Goal: Complete application form

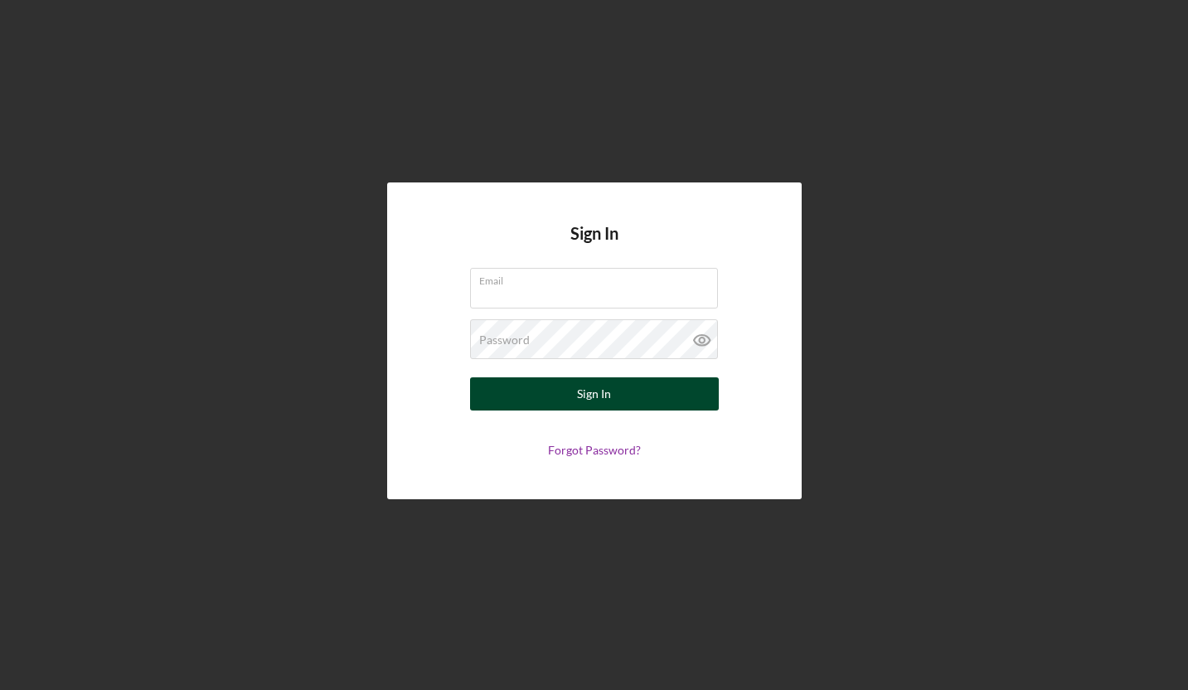
type input "[EMAIL_ADDRESS][DOMAIN_NAME]"
click at [532, 400] on button "Sign In" at bounding box center [594, 393] width 249 height 33
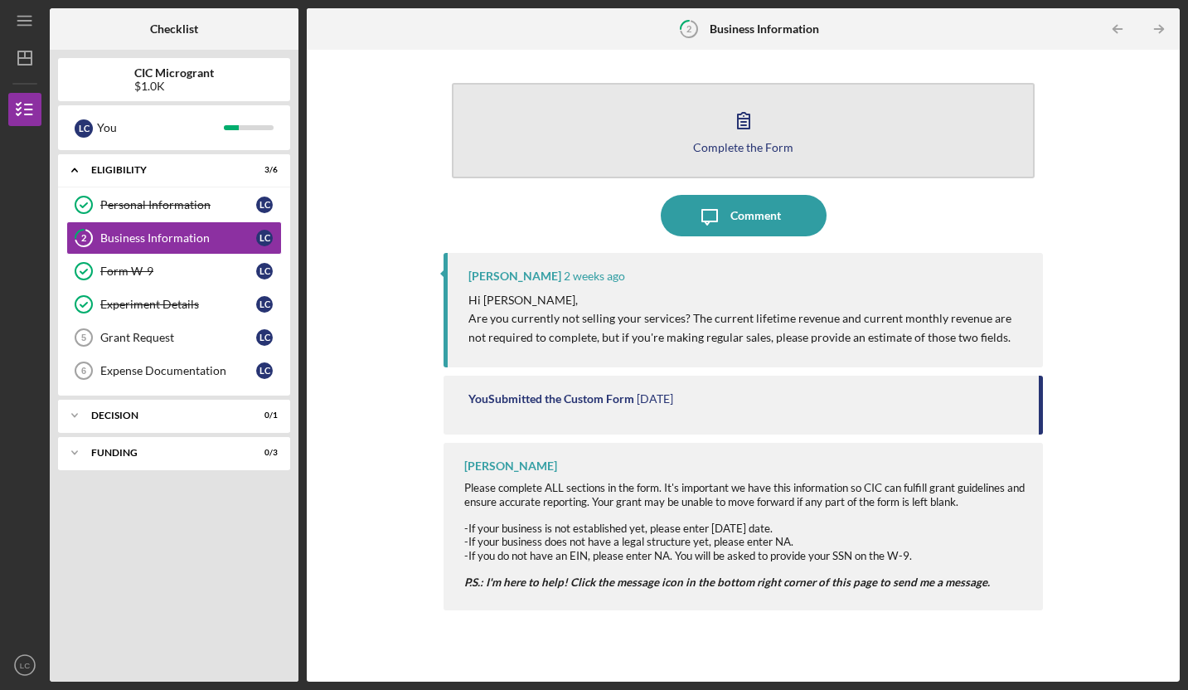
click at [744, 131] on icon "button" at bounding box center [743, 119] width 41 height 41
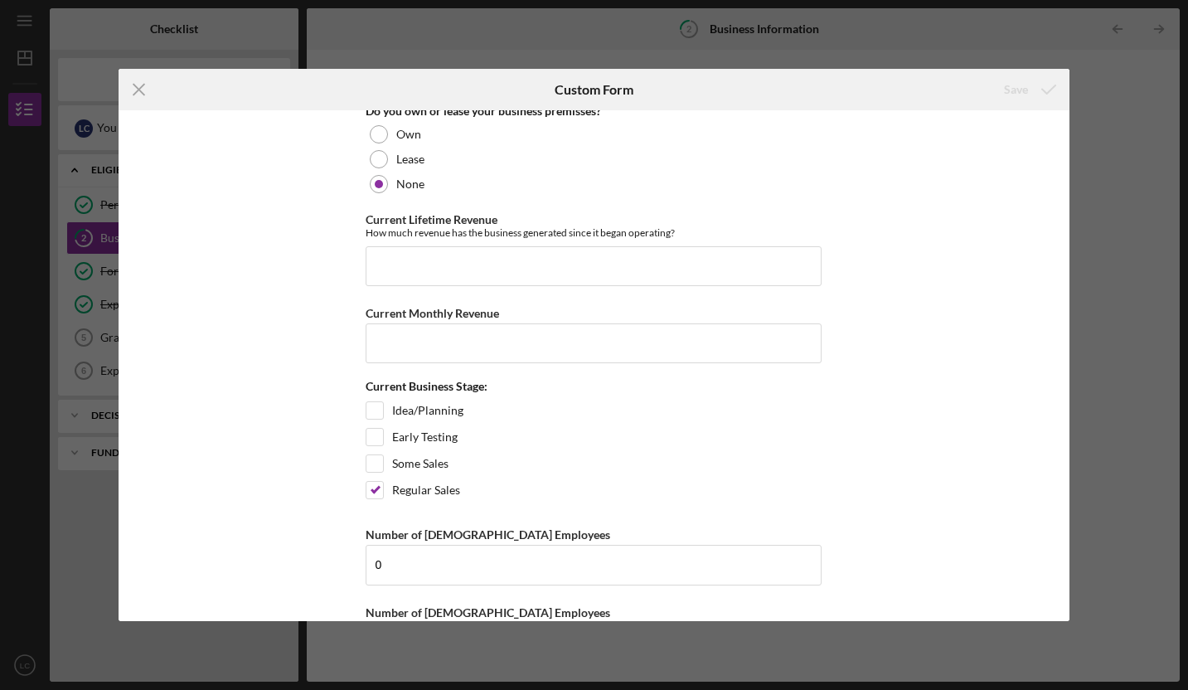
scroll to position [1329, 0]
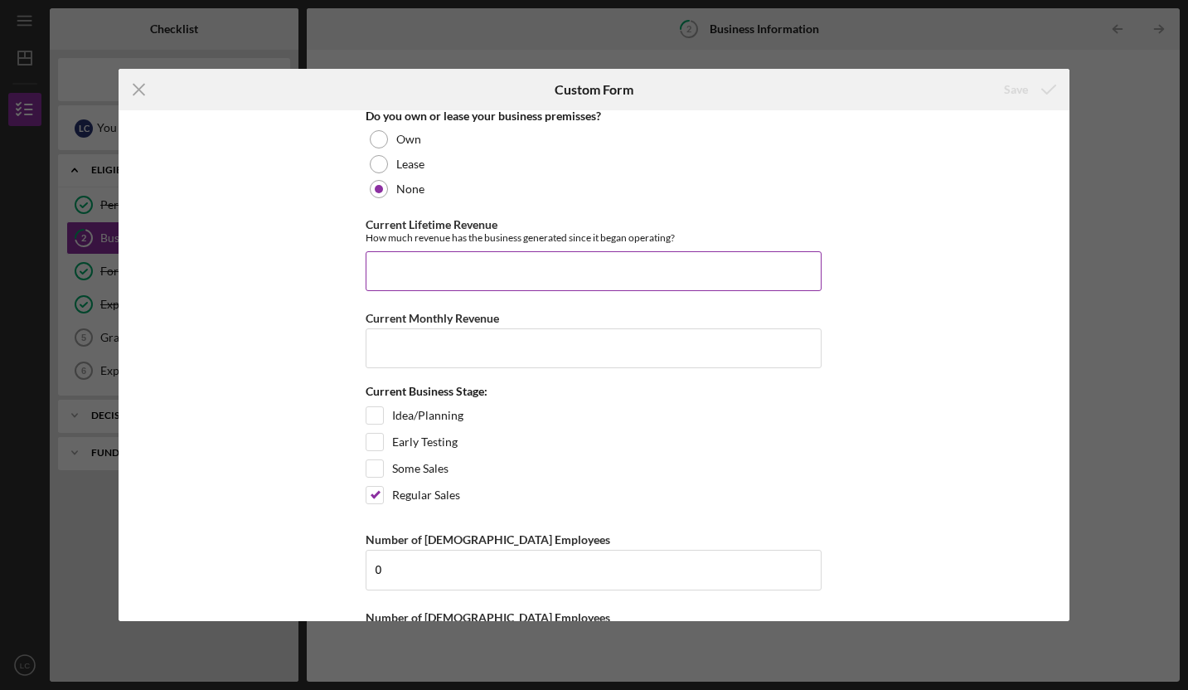
click at [474, 266] on input "Current Lifetime Revenue" at bounding box center [594, 271] width 456 height 40
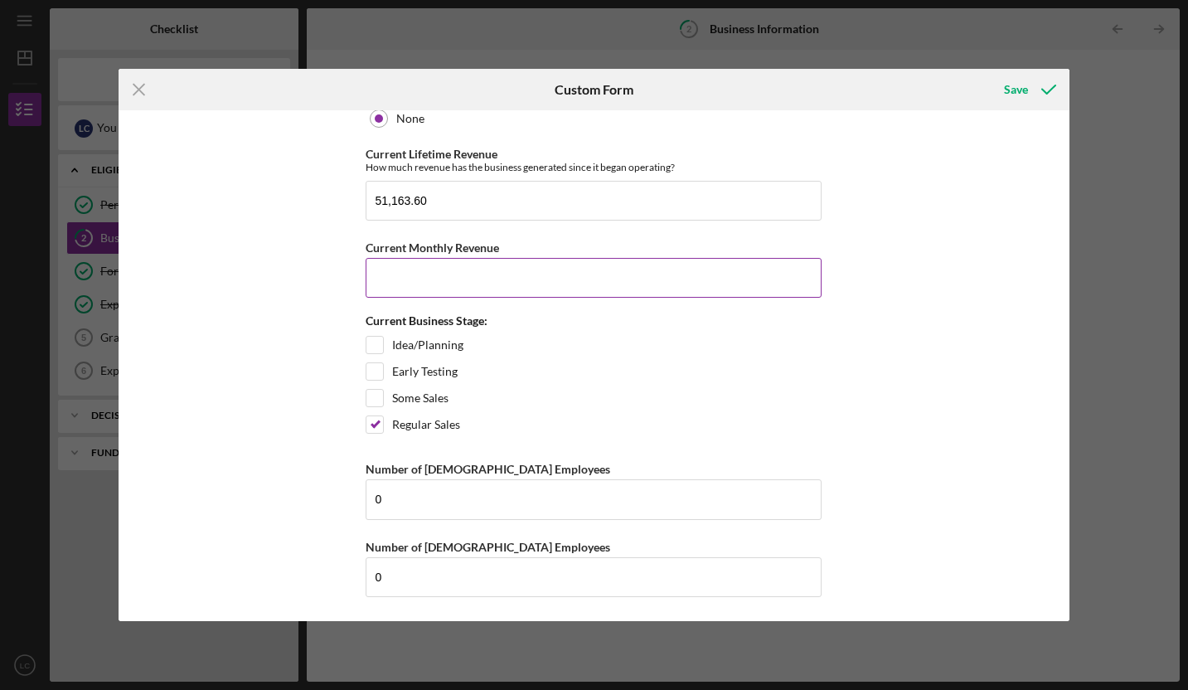
type input "51,163.6"
click at [424, 287] on input "Current Monthly Revenue" at bounding box center [594, 278] width 456 height 40
type input "400"
click at [1034, 89] on icon "submit" at bounding box center [1048, 89] width 41 height 41
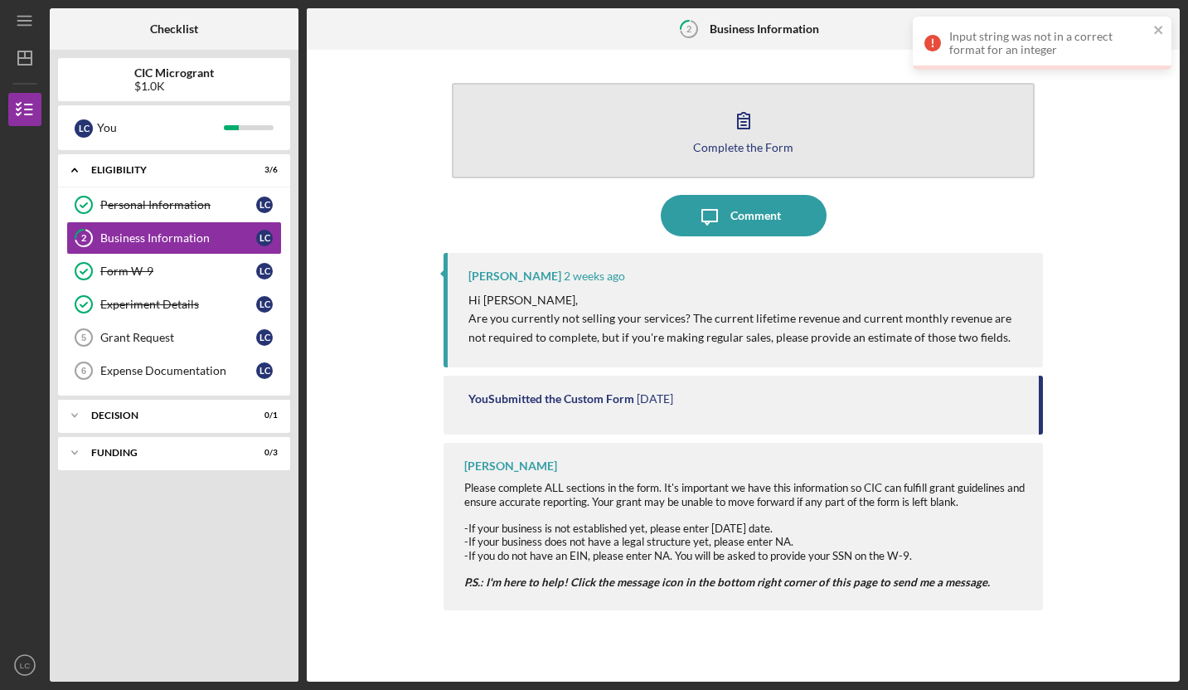
click at [729, 131] on icon "button" at bounding box center [743, 119] width 41 height 41
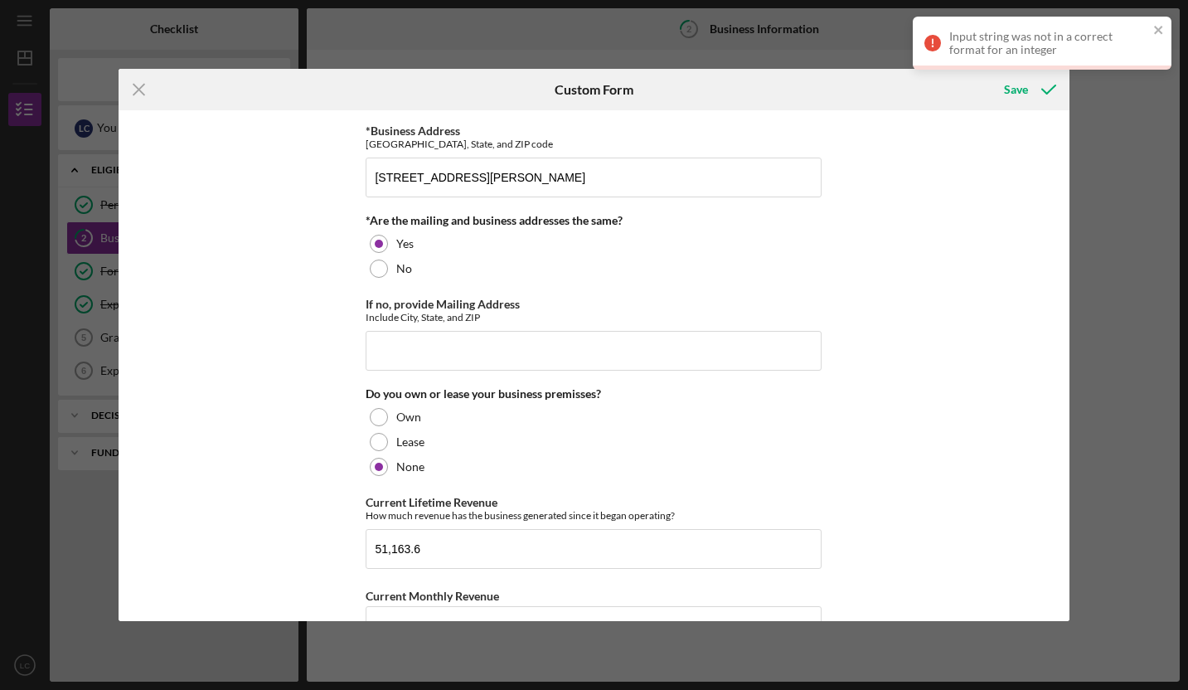
scroll to position [1207, 0]
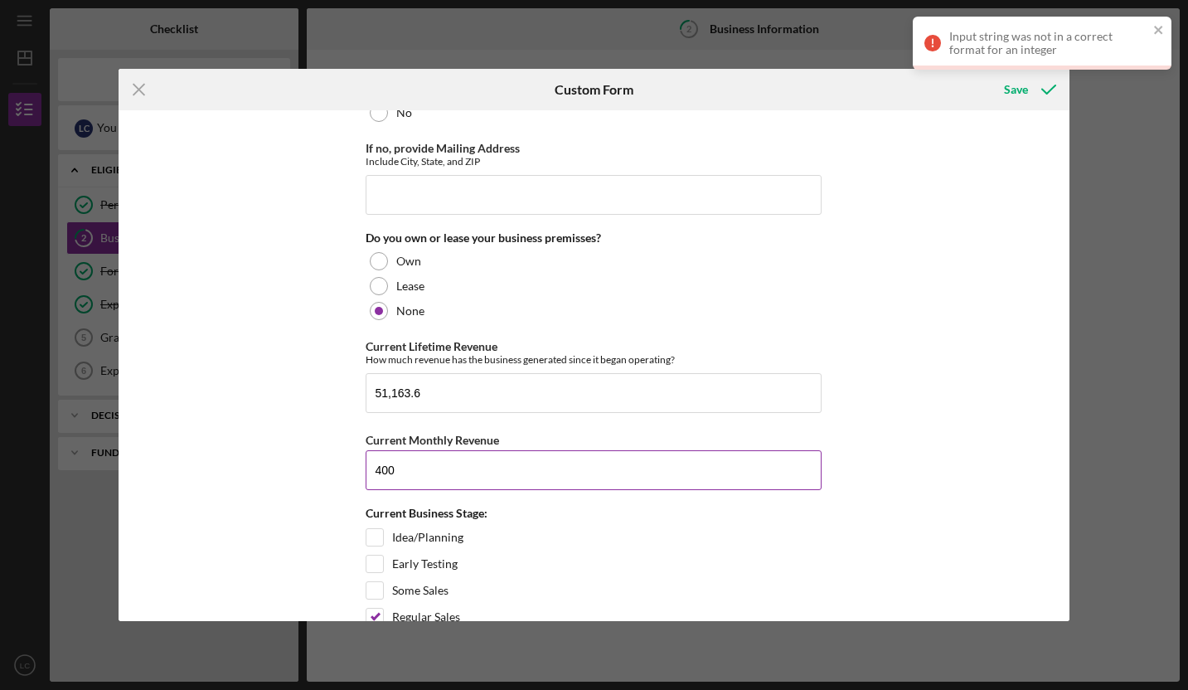
click at [400, 468] on input "400" at bounding box center [594, 470] width 456 height 40
type input "400"
click at [1026, 90] on div "Save" at bounding box center [1016, 89] width 24 height 33
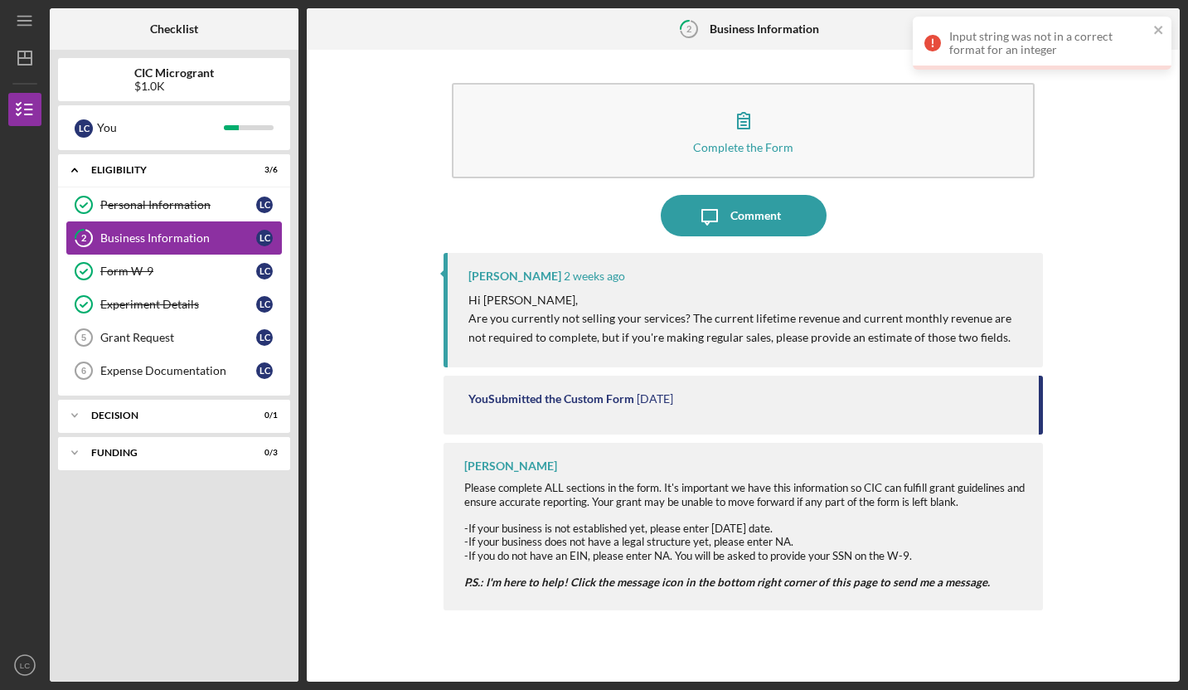
click at [119, 250] on link "2 Business Information L C" at bounding box center [174, 237] width 216 height 33
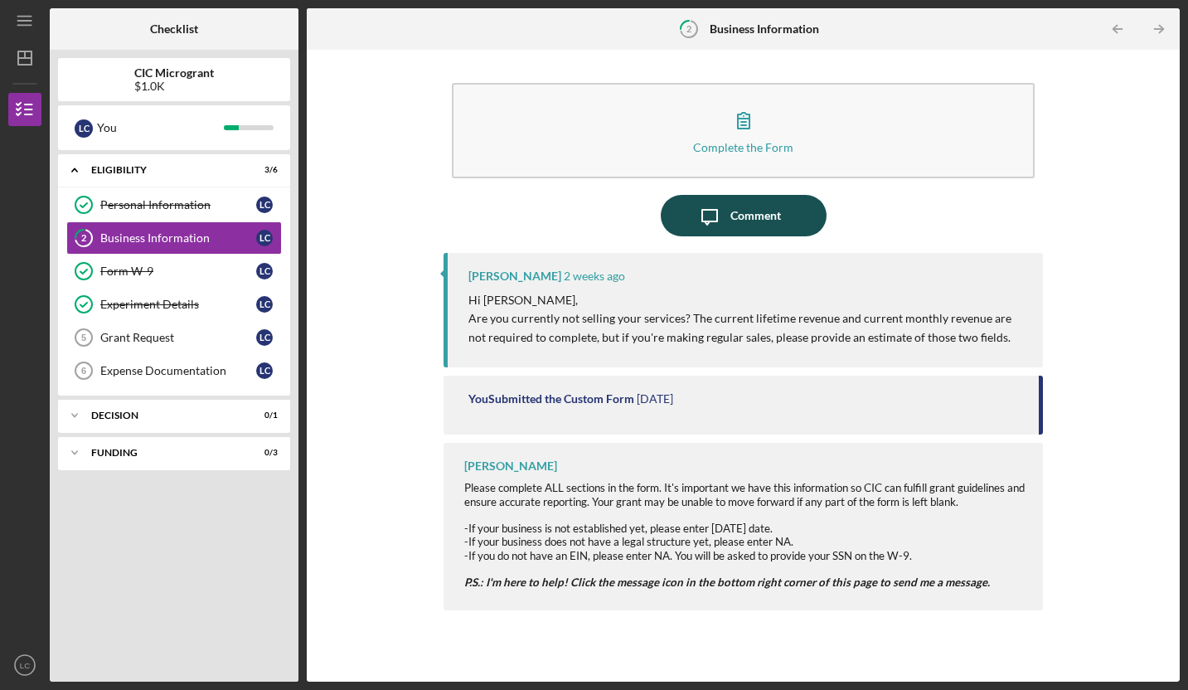
click at [752, 224] on div "Comment" at bounding box center [755, 215] width 51 height 41
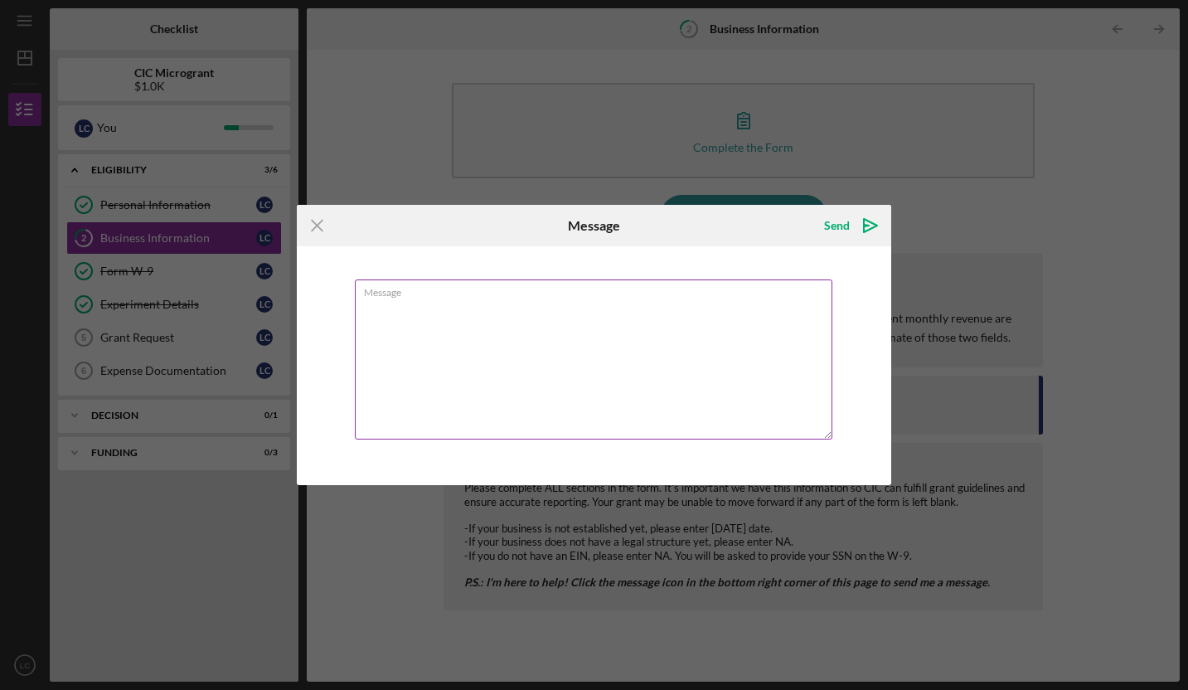
click at [521, 340] on textarea "Message" at bounding box center [594, 359] width 478 height 160
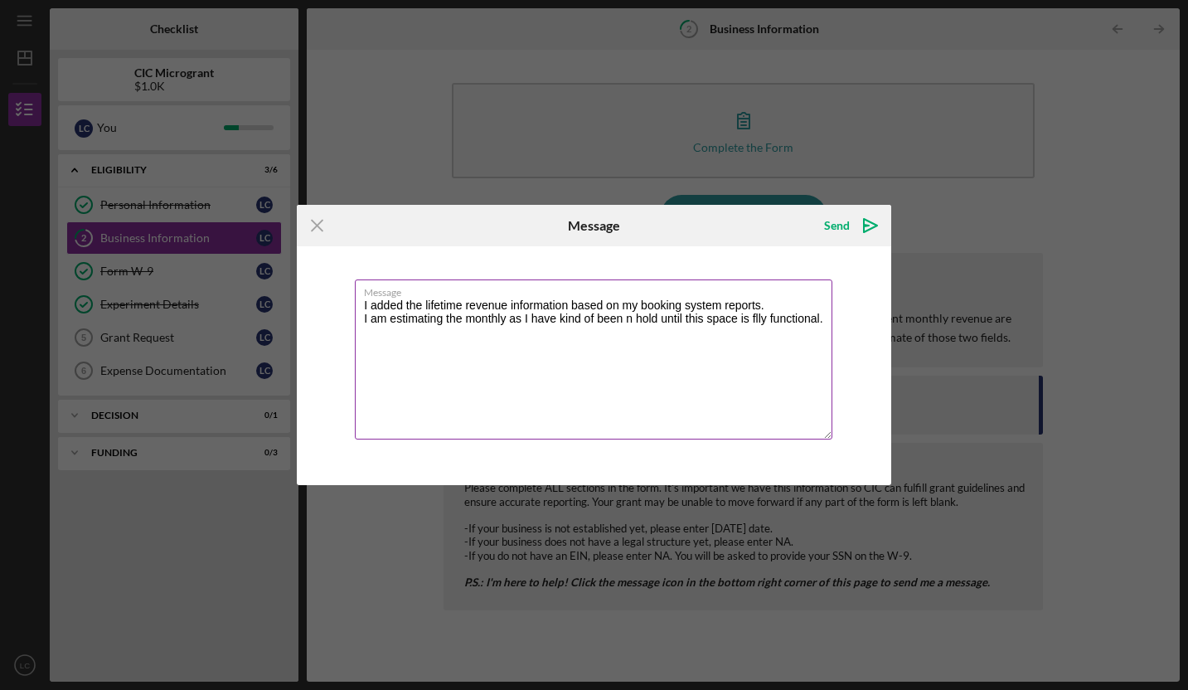
click at [754, 320] on textarea "I added the lifetime revenue information based on my booking system reports. I …" at bounding box center [594, 359] width 478 height 160
type textarea "I added the lifetime revenue information based on my booking system reports. I …"
click at [866, 228] on icon "Icon/icon-invite-send" at bounding box center [870, 225] width 41 height 41
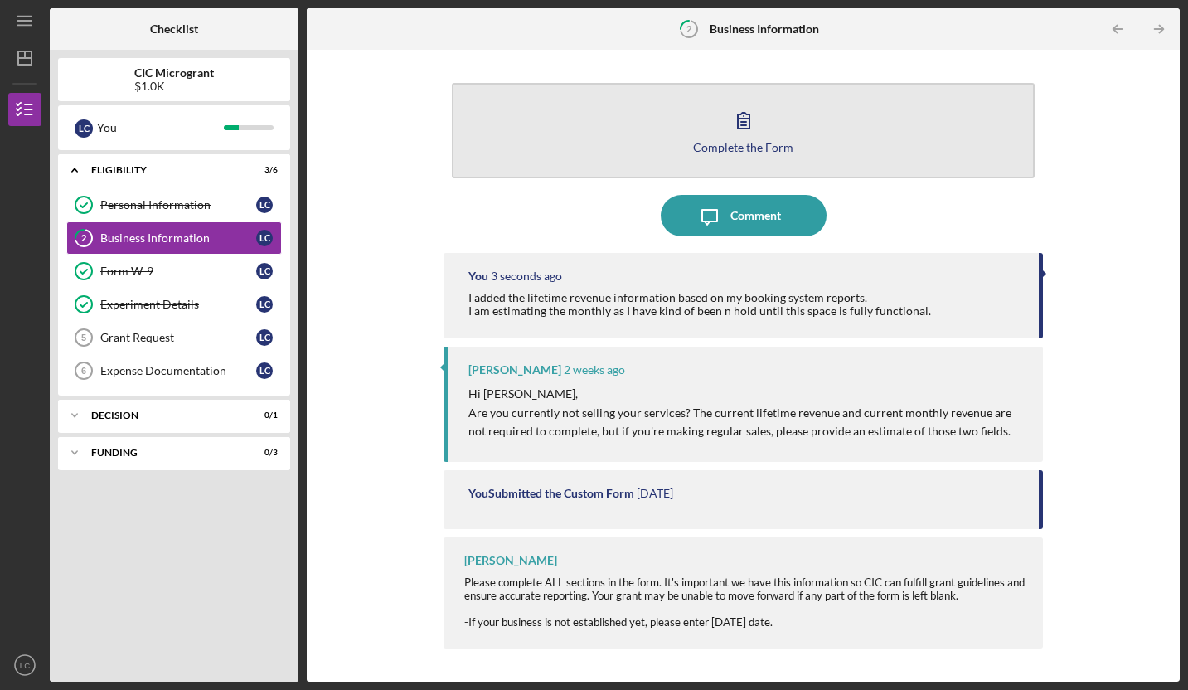
click at [730, 142] on div "Complete the Form" at bounding box center [743, 147] width 100 height 12
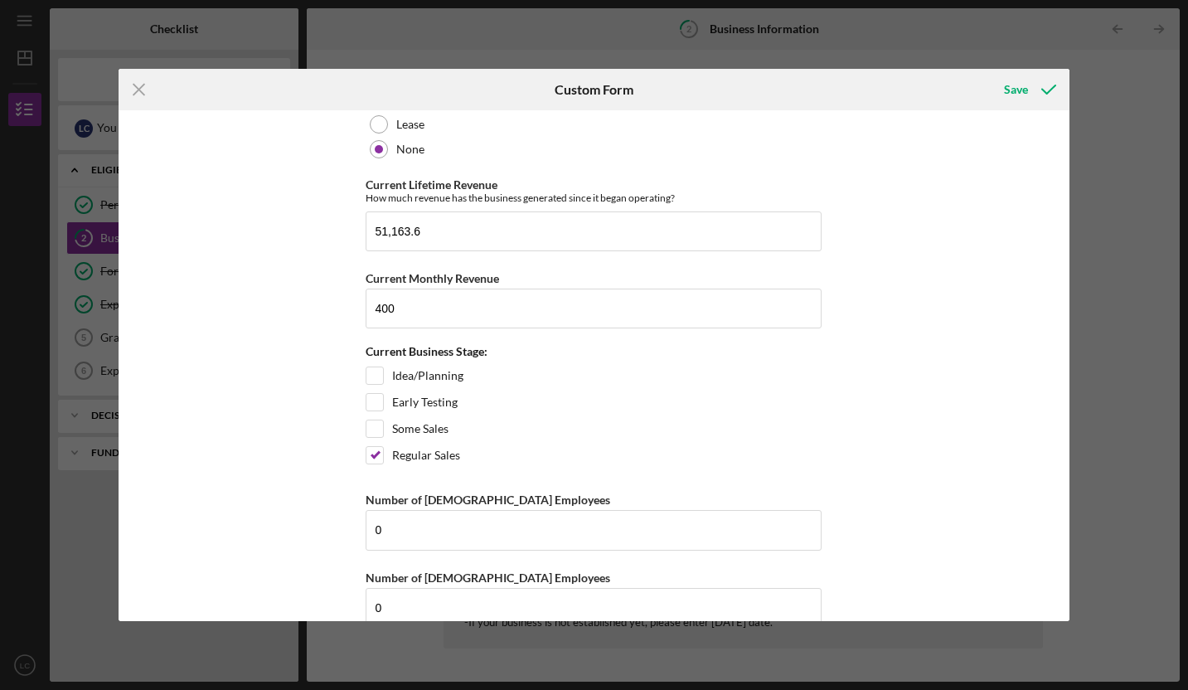
scroll to position [1399, 0]
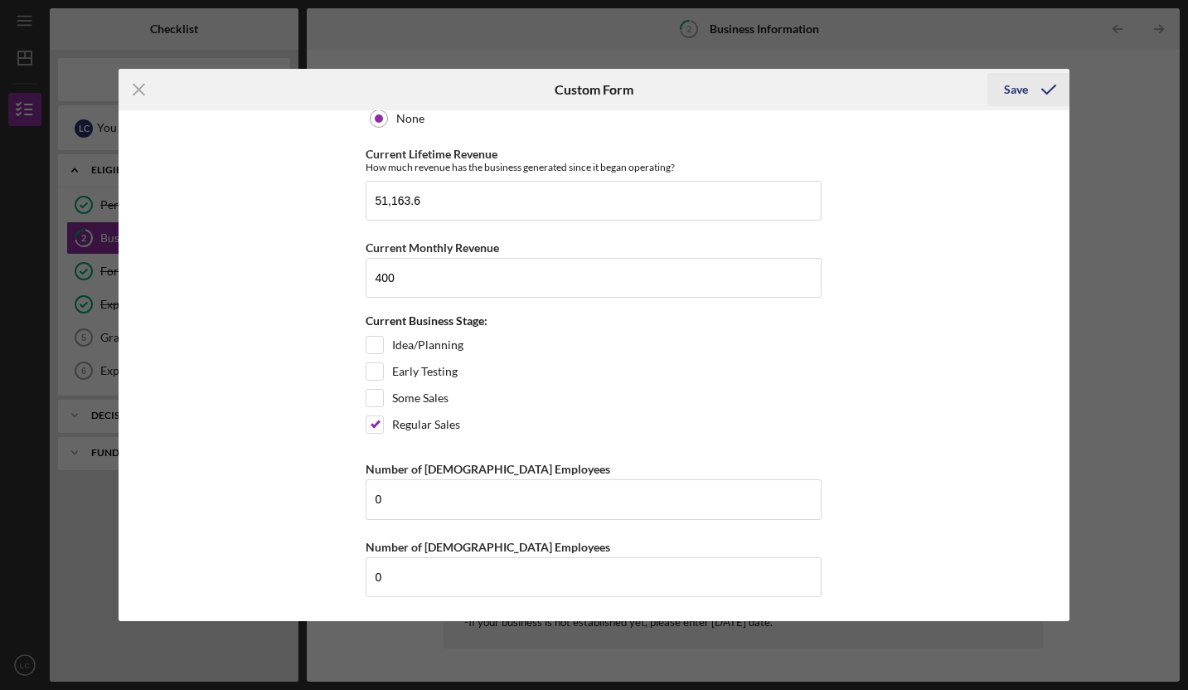
click at [1047, 90] on icon "submit" at bounding box center [1048, 89] width 41 height 41
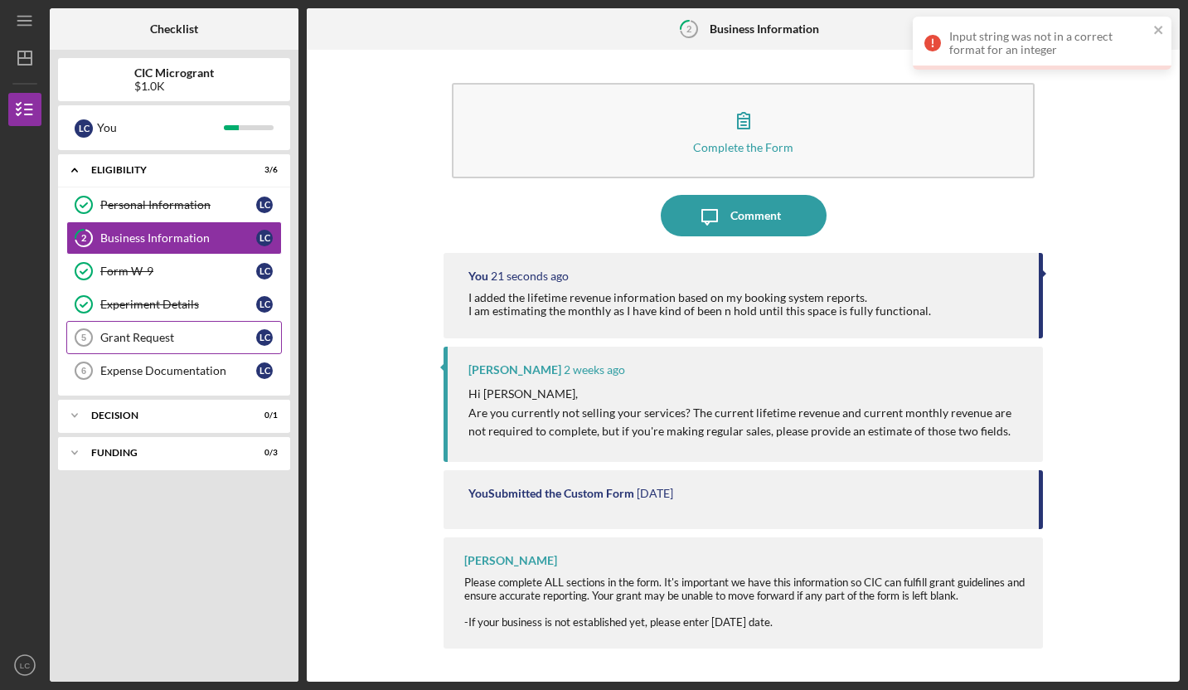
click at [156, 341] on div "Grant Request" at bounding box center [178, 337] width 156 height 13
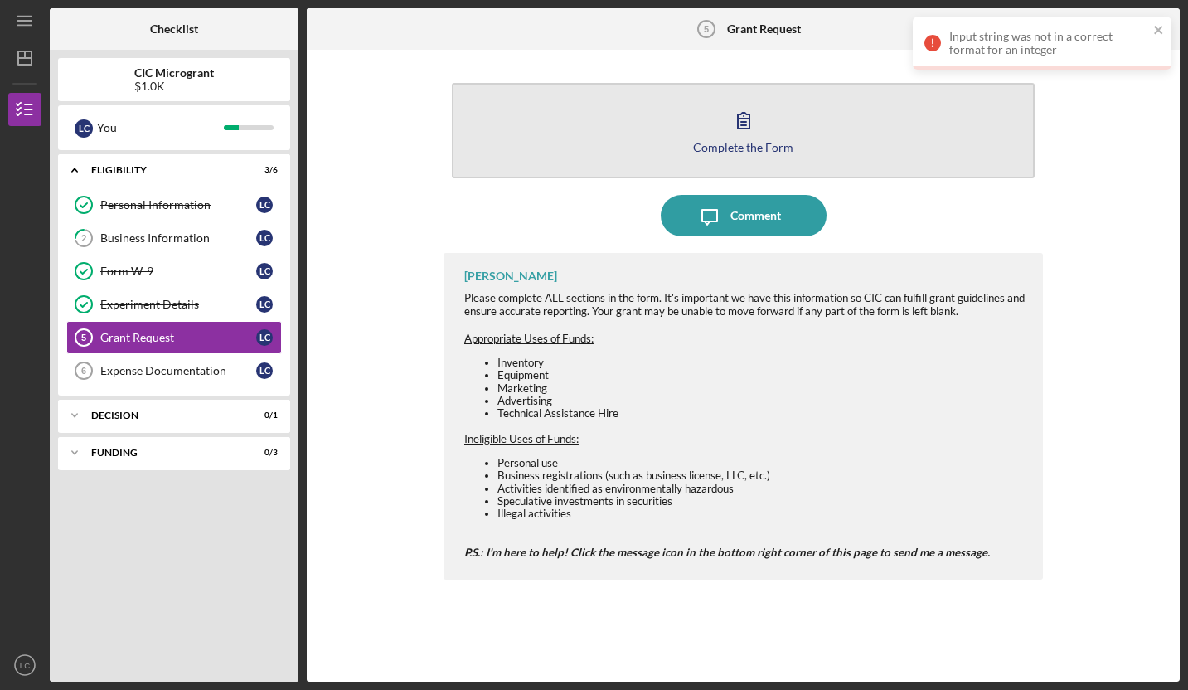
click at [745, 145] on div "Complete the Form" at bounding box center [743, 147] width 100 height 12
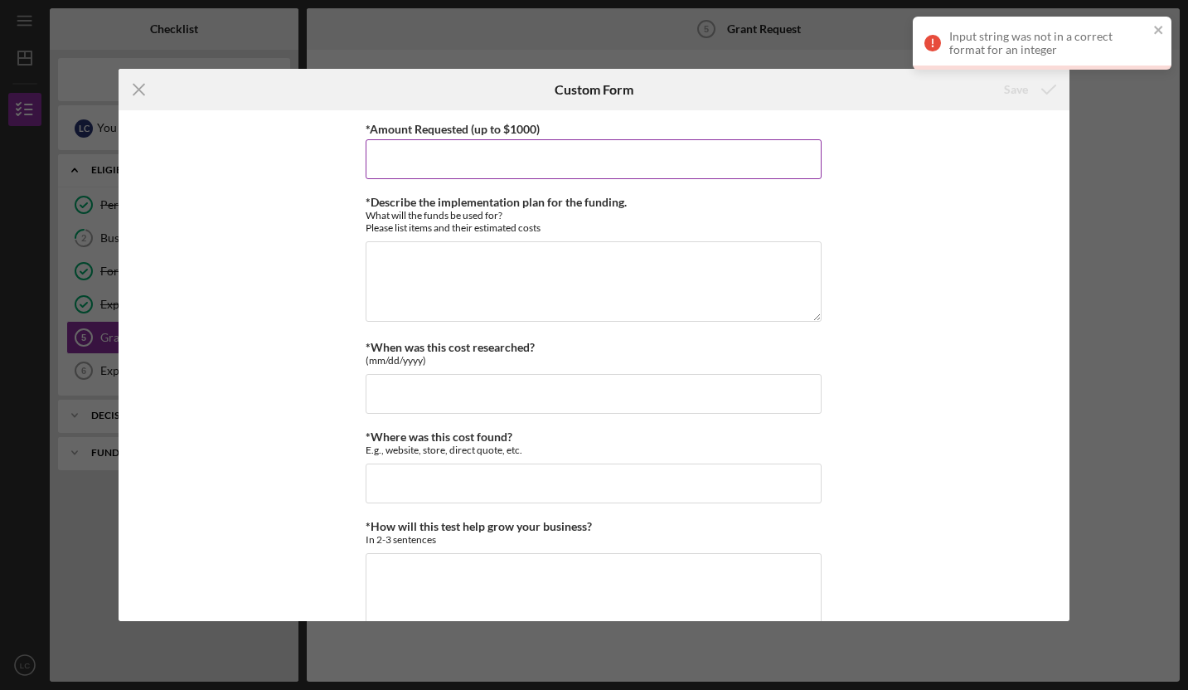
click at [381, 158] on input "*Amount Requested (up to $1000)" at bounding box center [594, 159] width 456 height 40
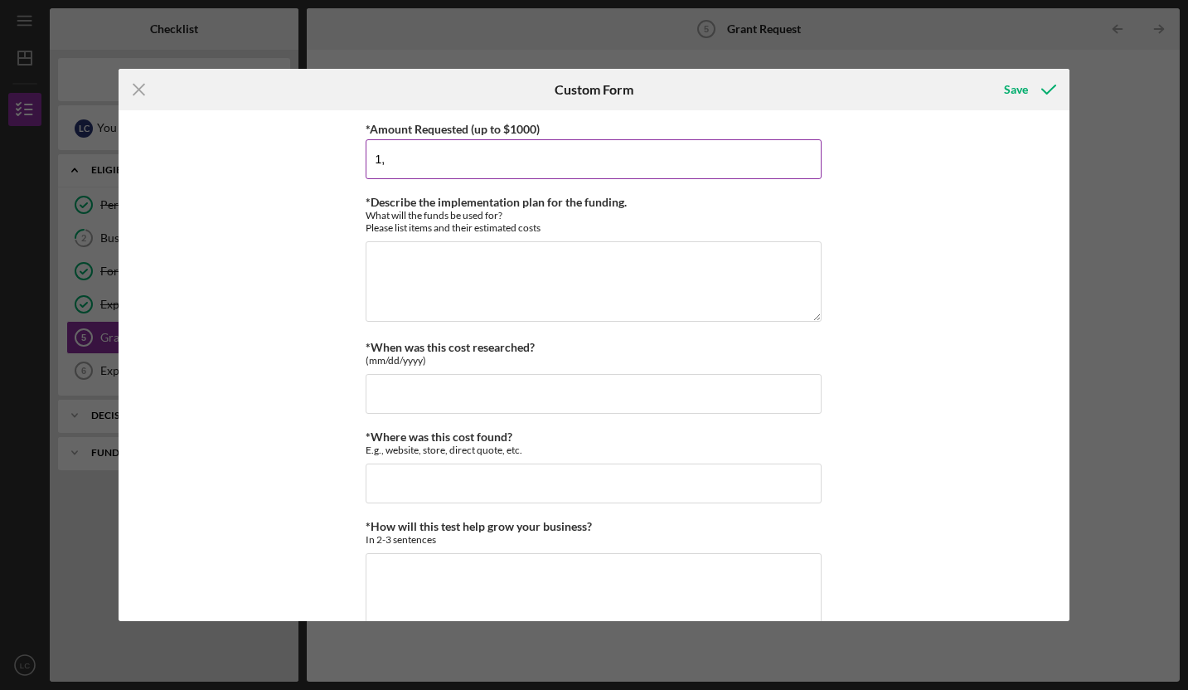
type input "1"
type input "1000"
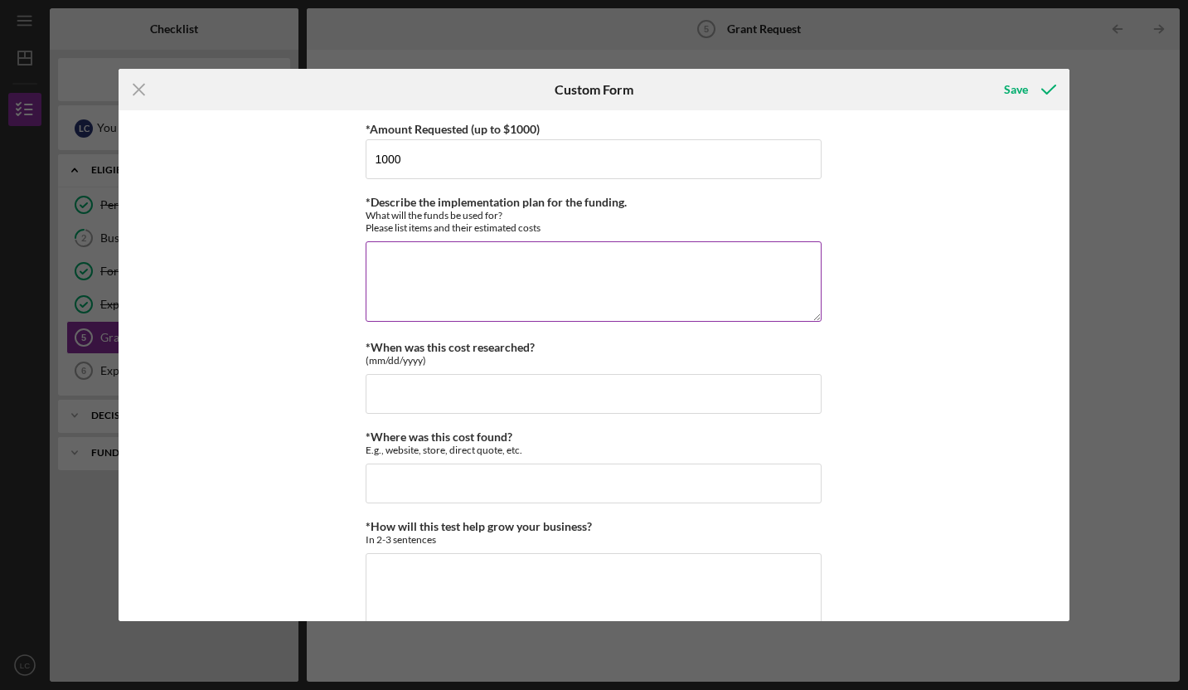
click at [388, 258] on textarea "*Describe the implementation plan for the funding." at bounding box center [594, 281] width 456 height 80
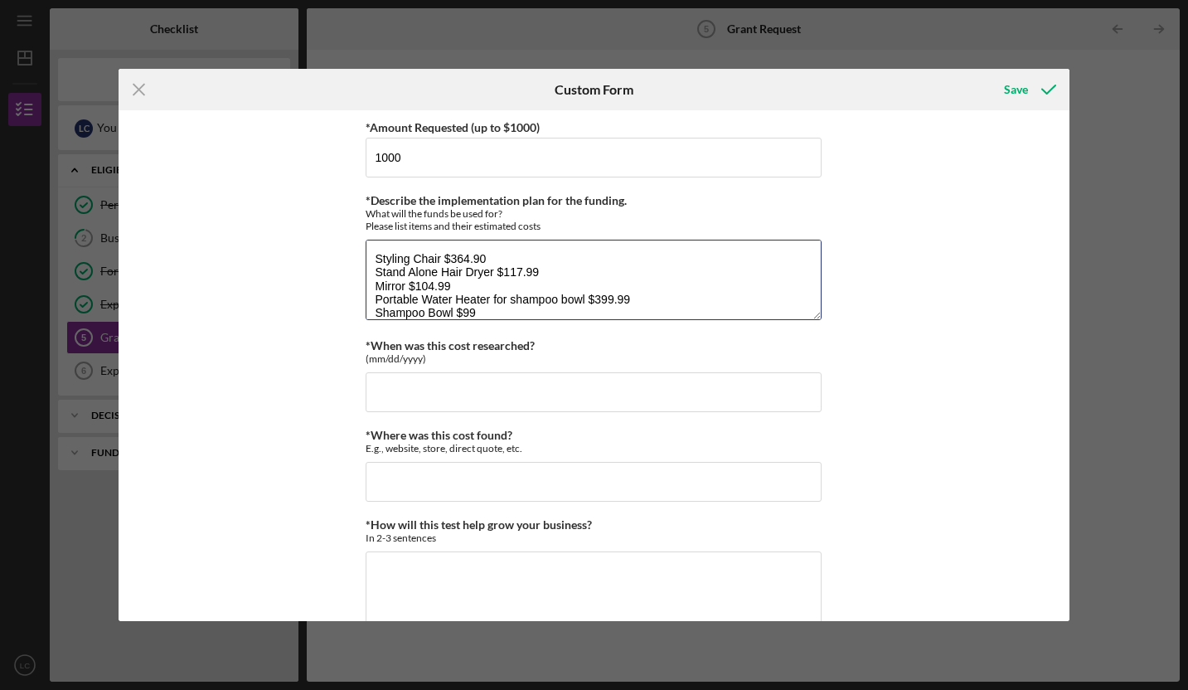
type textarea "Styling Chair $364.90 Stand Alone Hair Dryer $117.99 Mirror $104.99 Portable Wa…"
click at [432, 418] on div "*Amount Requested (up to $1000) 1000 *Describe the implementation plan for the …" at bounding box center [594, 384] width 456 height 534
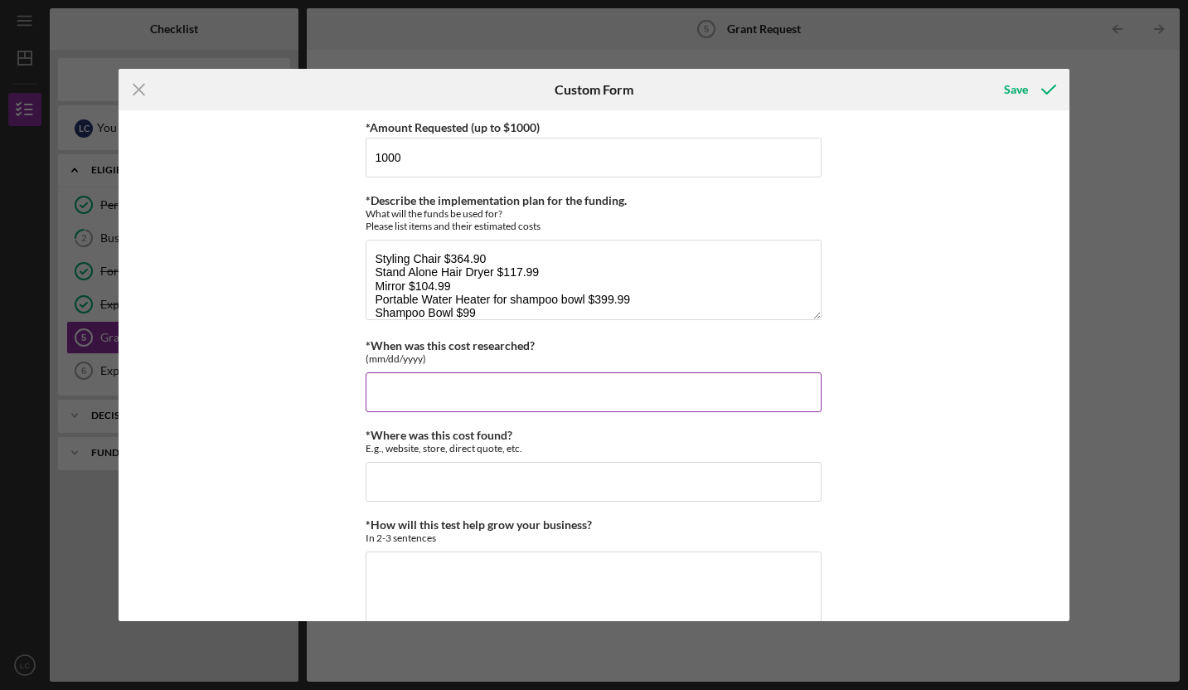
click at [434, 391] on input "*When was this cost researched?" at bounding box center [594, 392] width 456 height 40
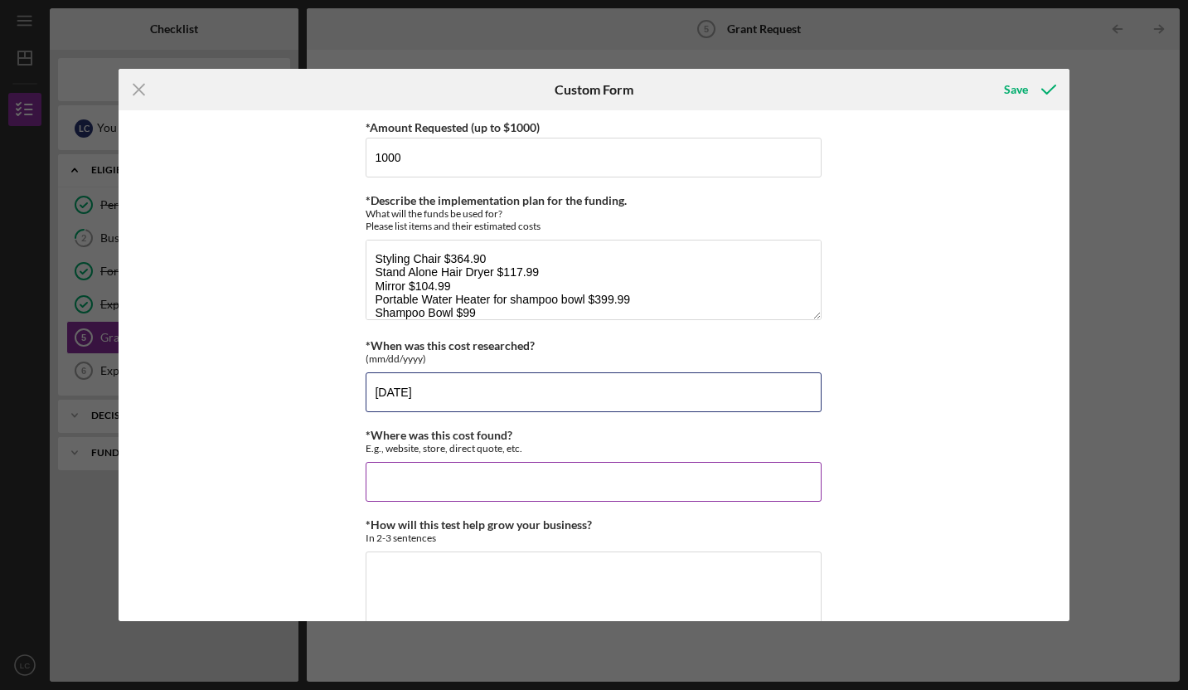
type input "09/19/2025"
click at [386, 482] on input "*Where was this cost found?" at bounding box center [594, 482] width 456 height 40
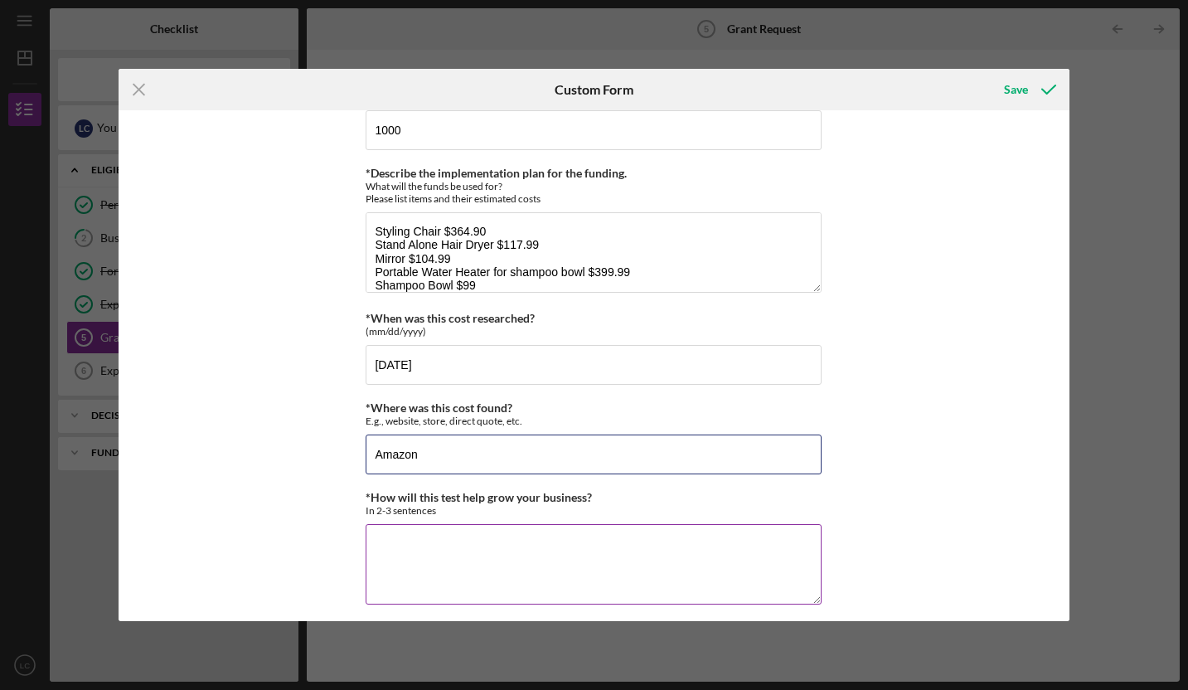
scroll to position [39, 0]
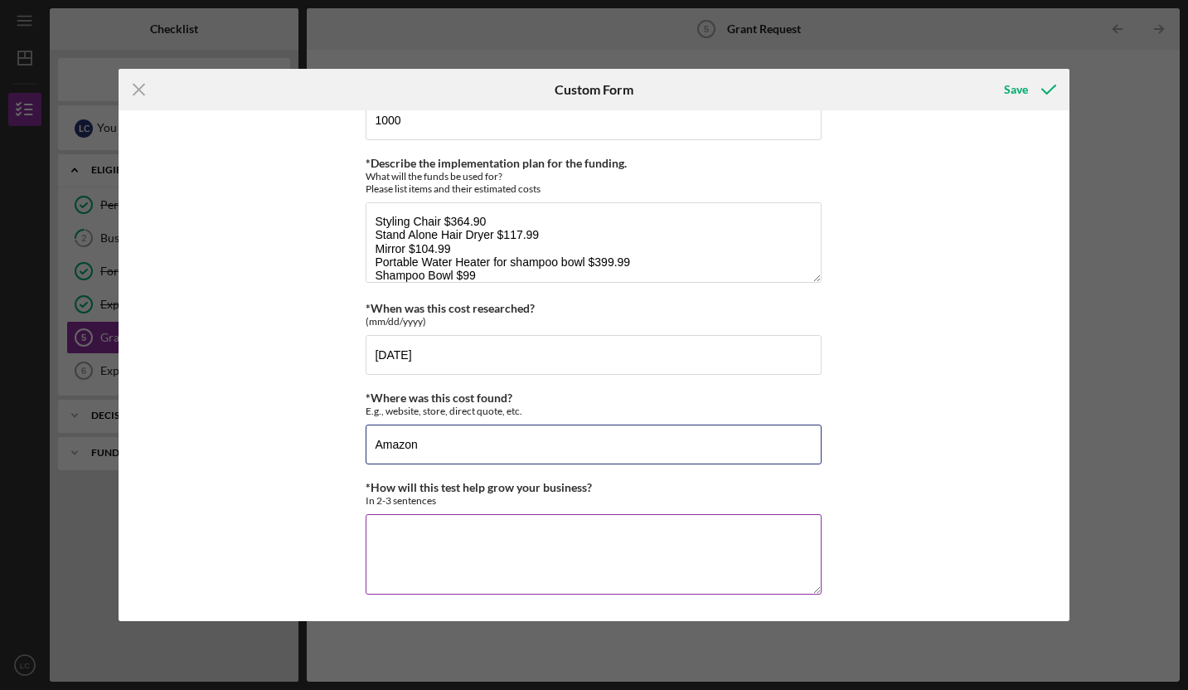
type input "Amazon"
click at [388, 521] on textarea "*How will this test help grow your business?" at bounding box center [594, 554] width 456 height 80
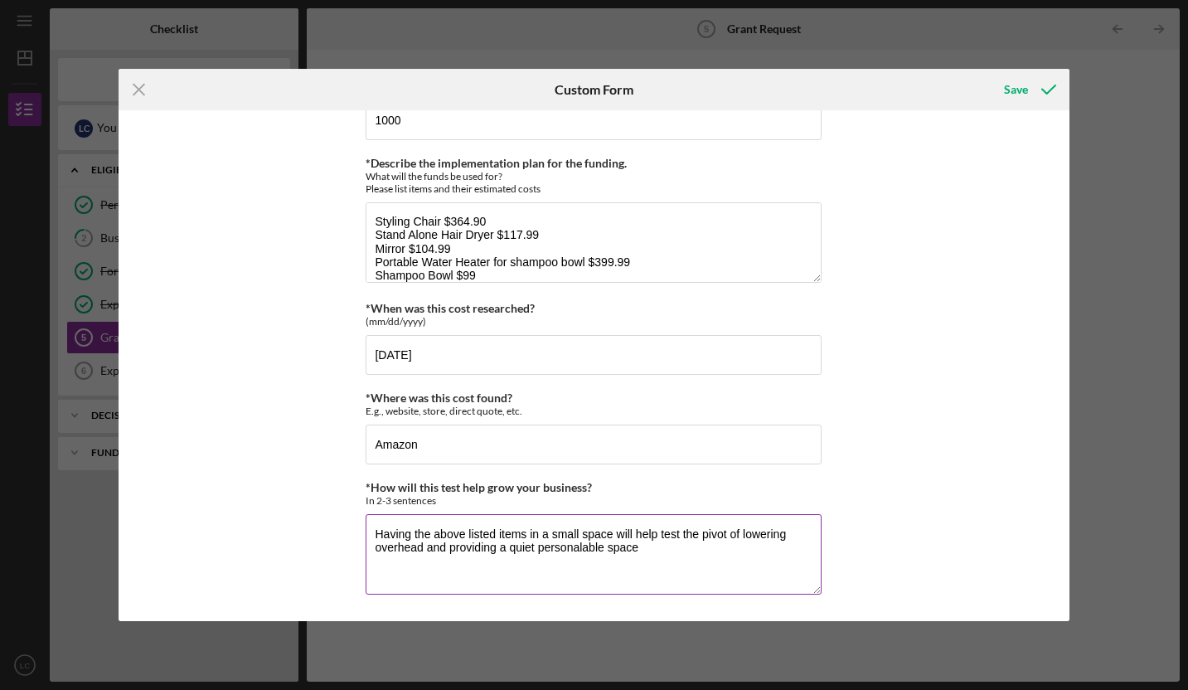
click at [579, 550] on textarea "Having the above listed items in a small space will help test the pivot of lowe…" at bounding box center [594, 554] width 456 height 80
click at [753, 562] on textarea "Having the above listed items in a small space will help test the pivot of lowe…" at bounding box center [594, 554] width 456 height 80
drag, startPoint x: 580, startPoint y: 531, endPoint x: 541, endPoint y: 530, distance: 39.0
click at [541, 530] on textarea "Having the above listed items in a small space will help test the pivot of lowe…" at bounding box center [594, 554] width 456 height 80
drag, startPoint x: 609, startPoint y: 535, endPoint x: 541, endPoint y: 535, distance: 68.8
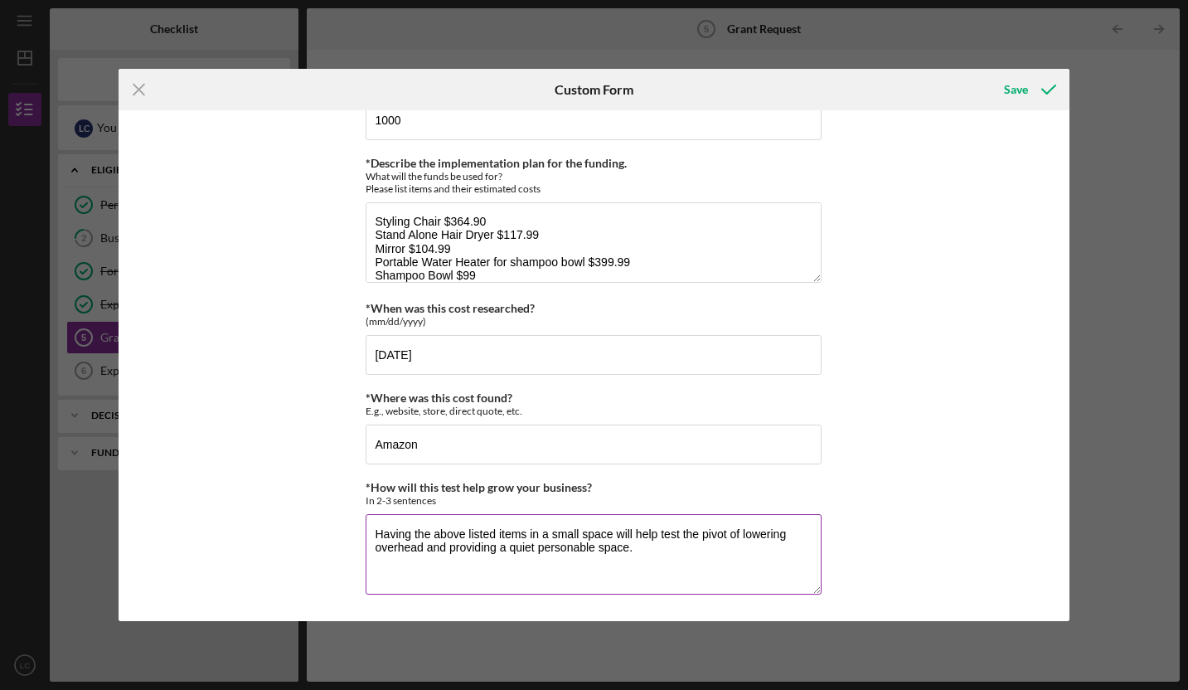
click at [541, 535] on textarea "Having the above listed items in a small space will help test the pivot of lowe…" at bounding box center [594, 554] width 456 height 80
click at [555, 548] on textarea "Having the above listed items will help test the pivot of lowering overhead and…" at bounding box center [594, 554] width 456 height 80
type textarea "Having the above listed items will help test the pivot of lowering overhead and…"
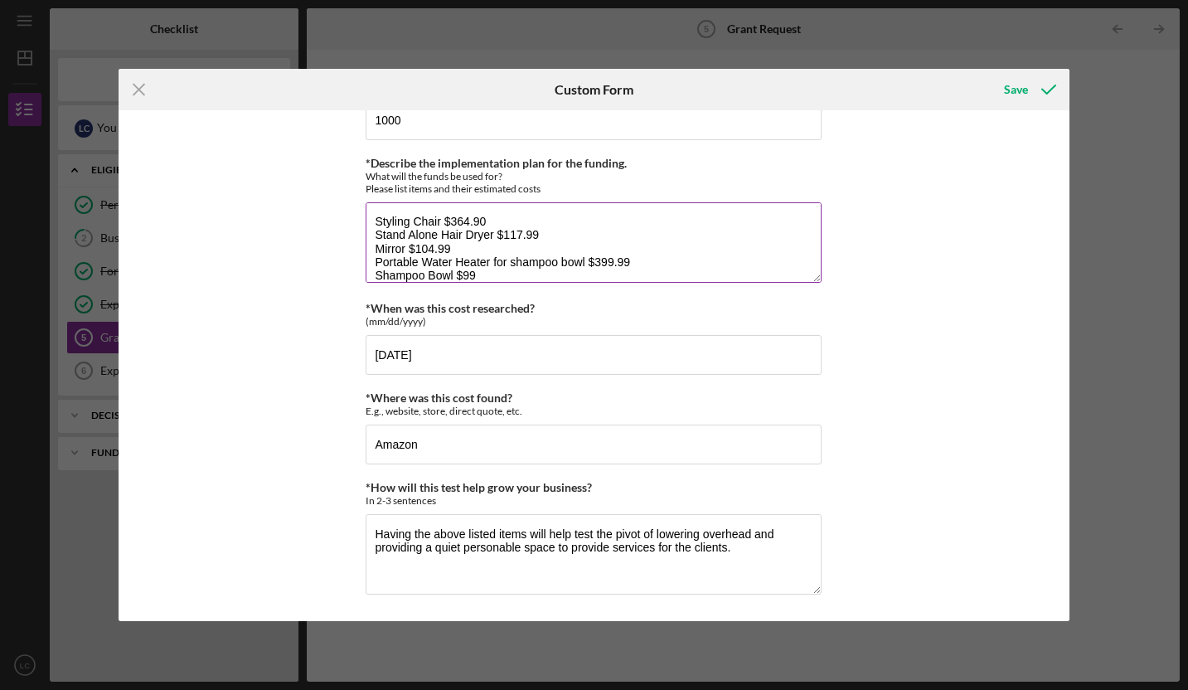
click at [482, 271] on textarea "Styling Chair $364.90 Stand Alone Hair Dryer $117.99 Mirror $104.99 Portable Wa…" at bounding box center [594, 242] width 456 height 80
click at [712, 272] on textarea "Styling Chair $364.90 Stand Alone Hair Dryer $117.99 Mirror $104.99 Portable Wa…" at bounding box center [594, 242] width 456 height 80
click at [725, 278] on textarea "Styling Chair $364.90 Stand Alone Hair Dryer $117.99 Mirror $104.99 Portable Wa…" at bounding box center [594, 242] width 456 height 80
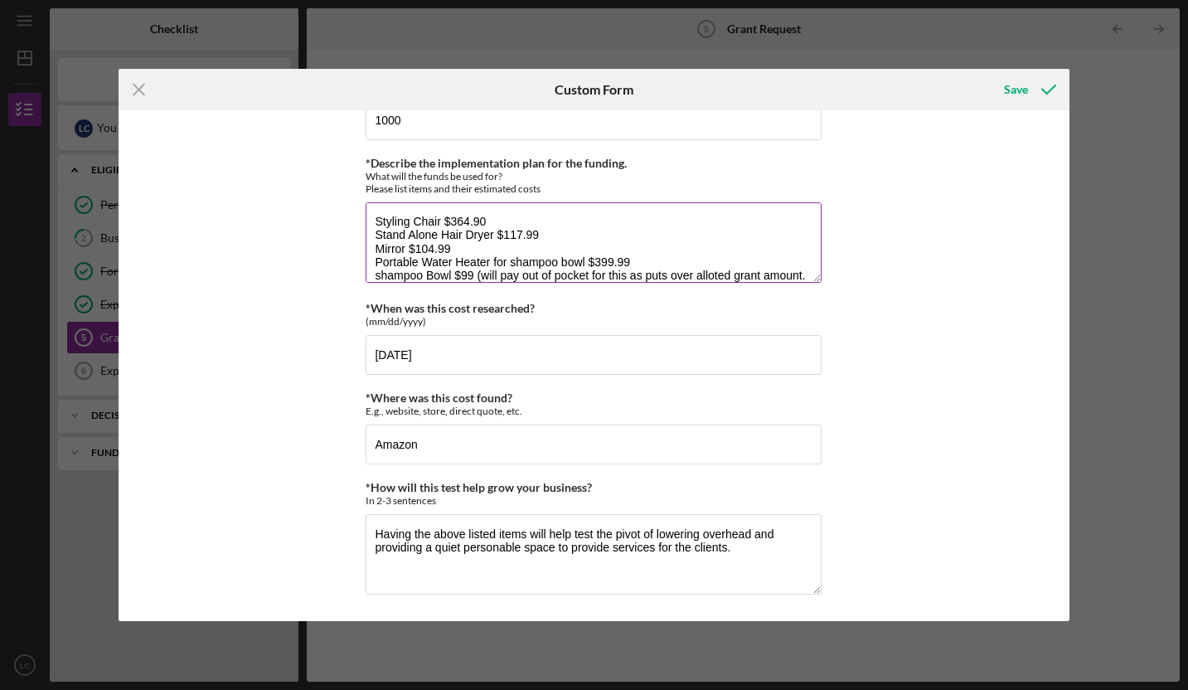
click at [718, 279] on textarea "Styling Chair $364.90 Stand Alone Hair Dryer $117.99 Mirror $104.99 Portable Wa…" at bounding box center [594, 242] width 456 height 80
click at [805, 278] on textarea "Styling Chair $364.90 Stand Alone Hair Dryer $117.99 Mirror $104.99 Portable Wa…" at bounding box center [594, 242] width 456 height 80
type textarea "Styling Chair $364.90 Stand Alone Hair Dryer $117.99 Mirror $104.99 Portable Wa…"
click at [1018, 89] on div "Save" at bounding box center [1016, 89] width 24 height 33
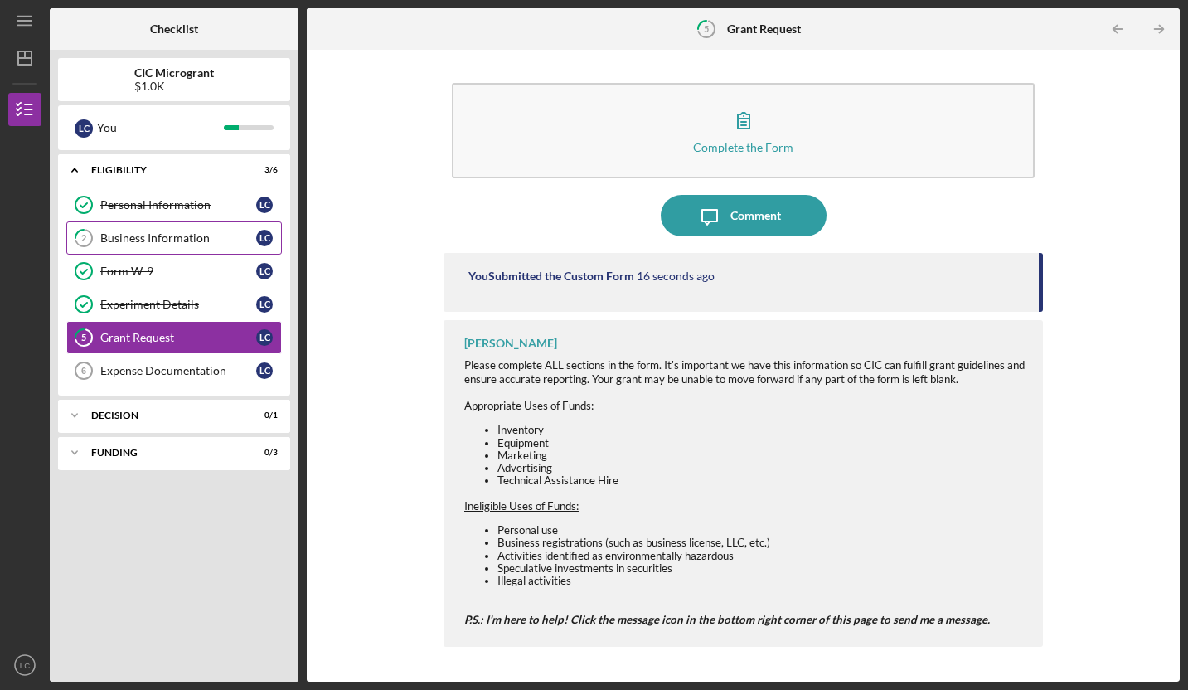
click at [218, 243] on div "Business Information" at bounding box center [178, 237] width 156 height 13
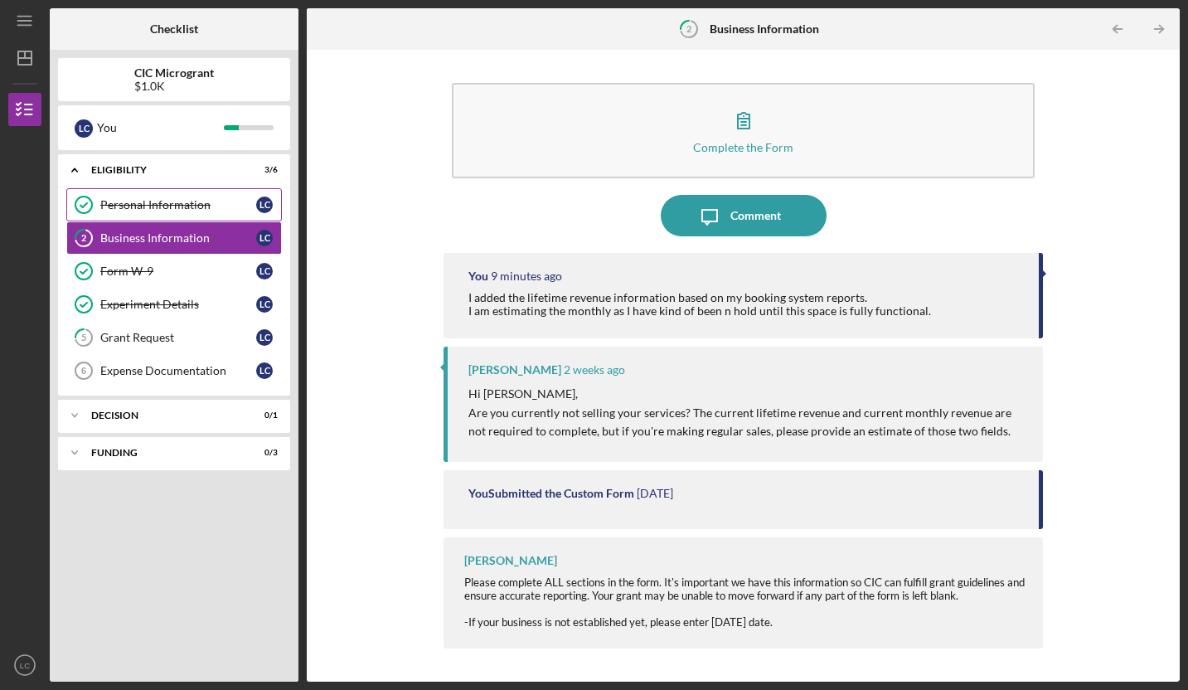
click at [181, 211] on link "Personal Information Personal Information L C" at bounding box center [174, 204] width 216 height 33
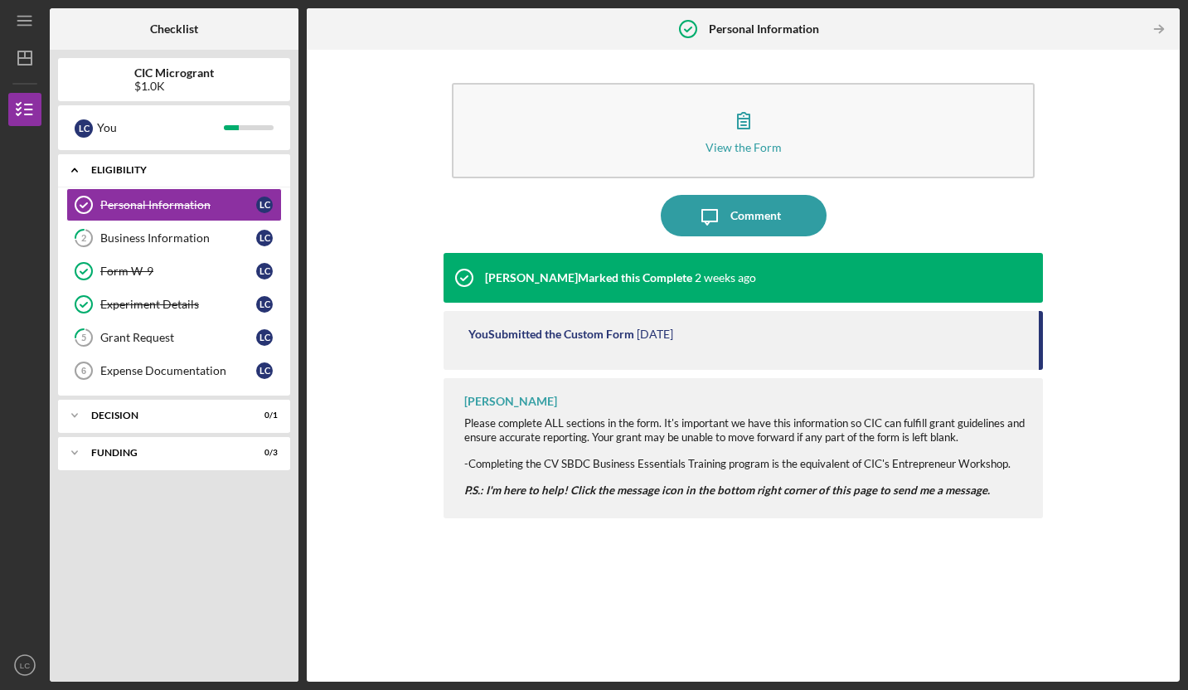
click at [106, 169] on div "ELIGIBILITY" at bounding box center [180, 170] width 178 height 10
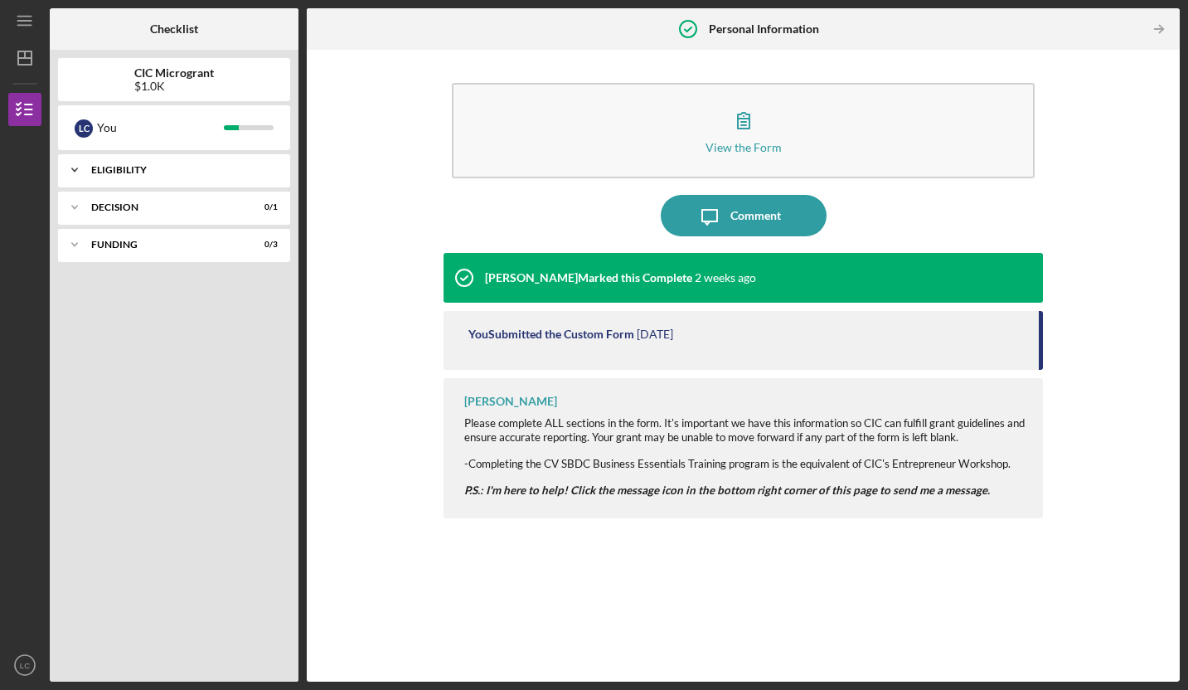
click at [103, 169] on div "ELIGIBILITY" at bounding box center [180, 170] width 178 height 10
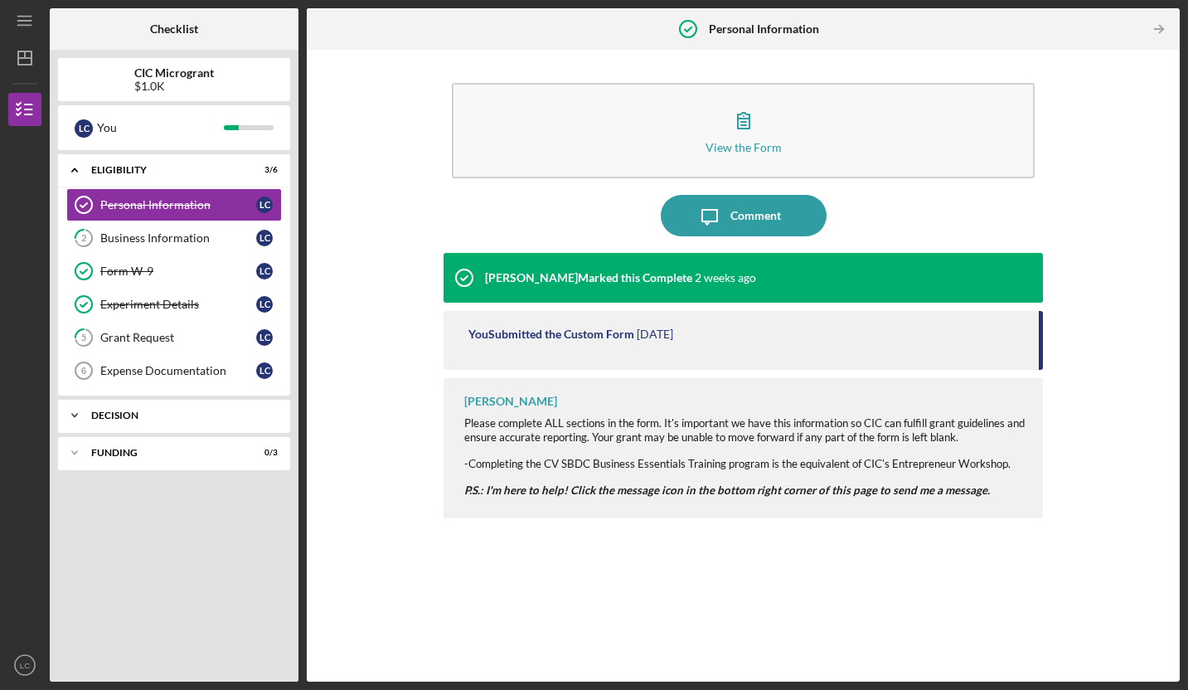
click at [100, 413] on div "Decision" at bounding box center [180, 415] width 178 height 10
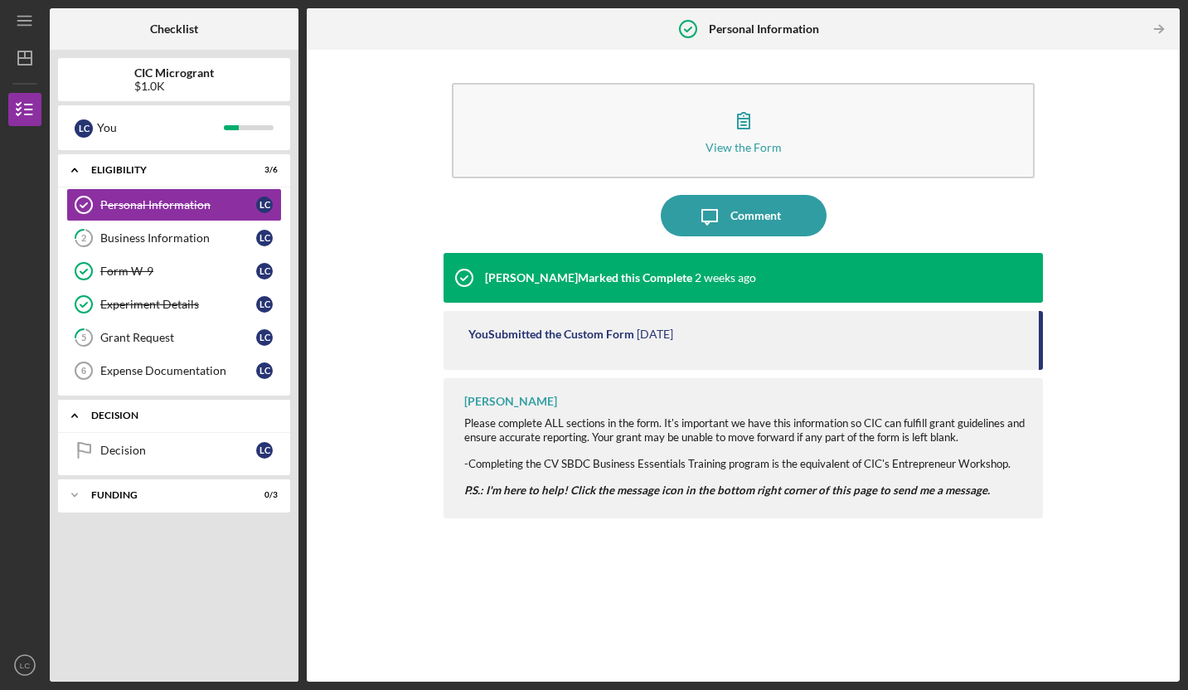
click at [100, 413] on div "Decision" at bounding box center [180, 415] width 178 height 10
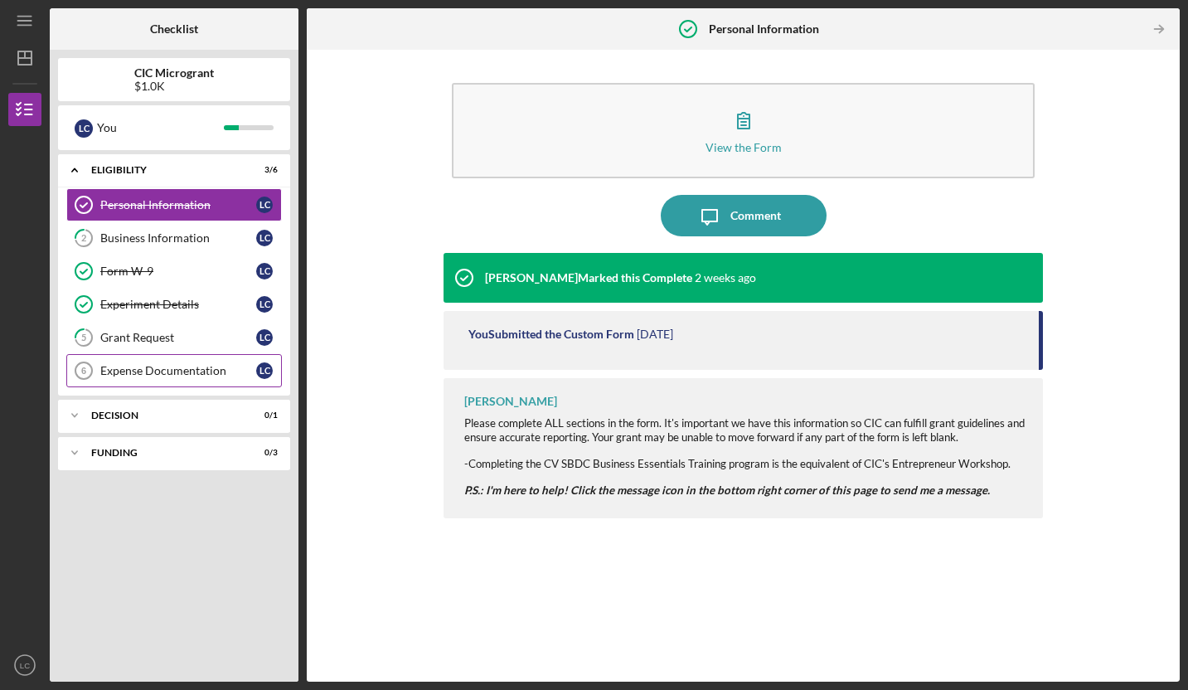
click at [167, 361] on link "Expense Documentation 6 Expense Documentation L C" at bounding box center [174, 370] width 216 height 33
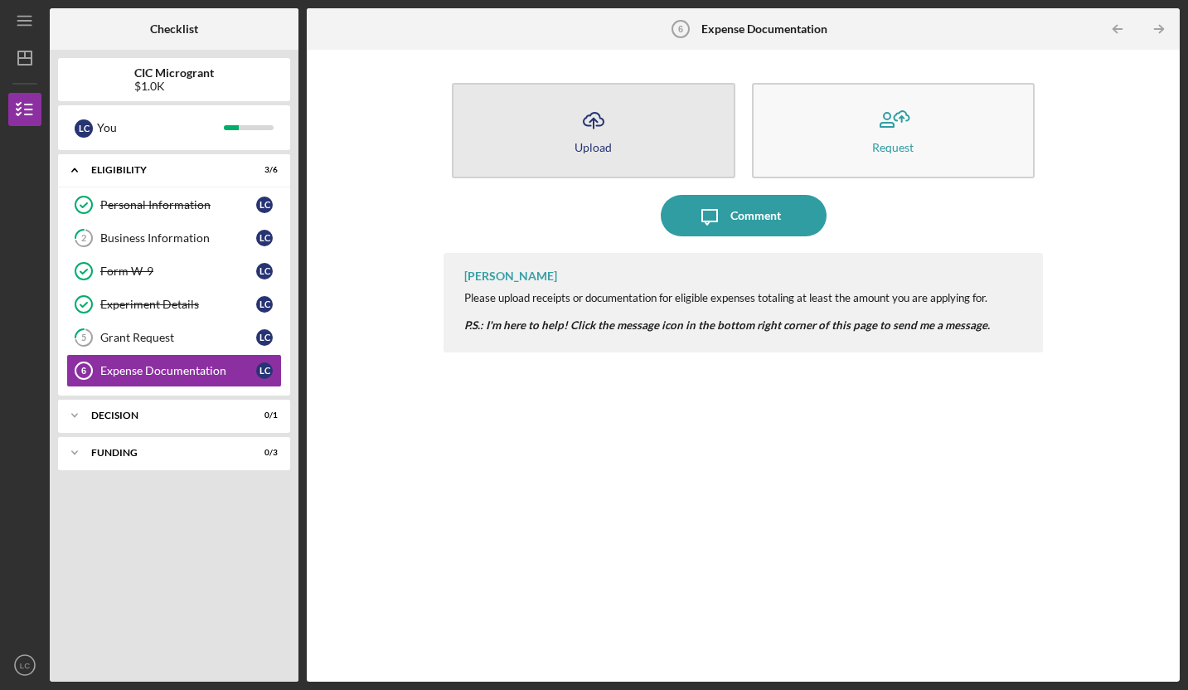
click at [652, 128] on button "Icon/Upload Upload" at bounding box center [594, 130] width 284 height 95
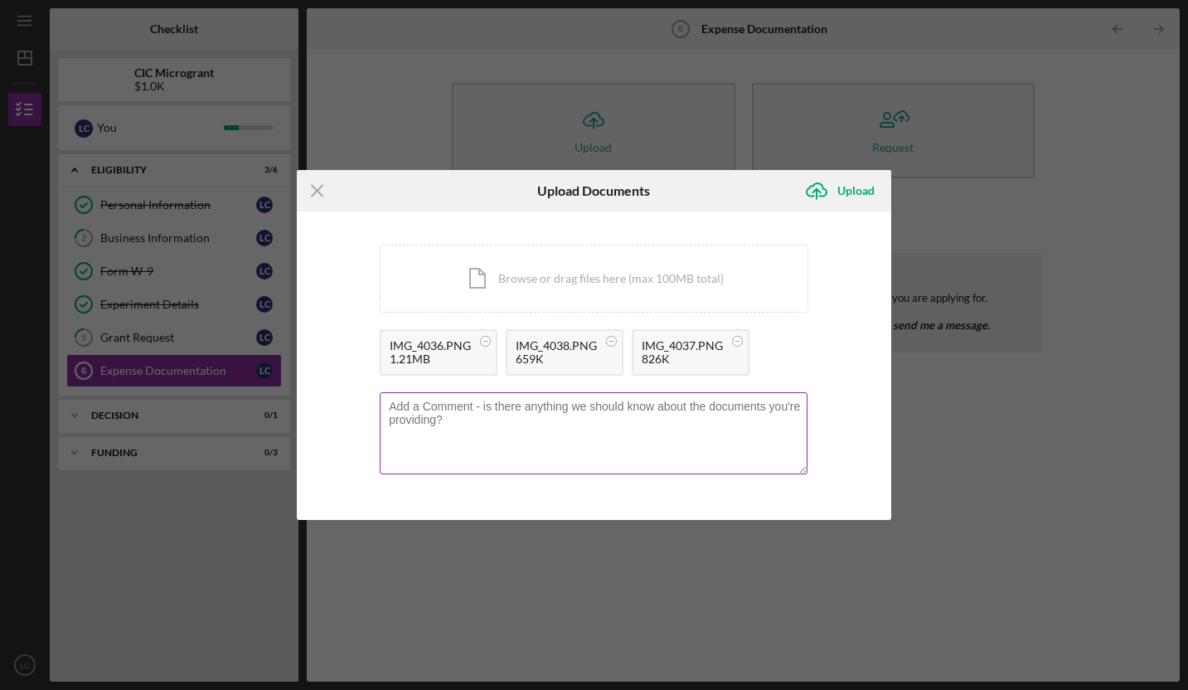
click at [516, 425] on textarea at bounding box center [594, 432] width 428 height 81
type textarea "These are snaps of the Cart details in Amazon."
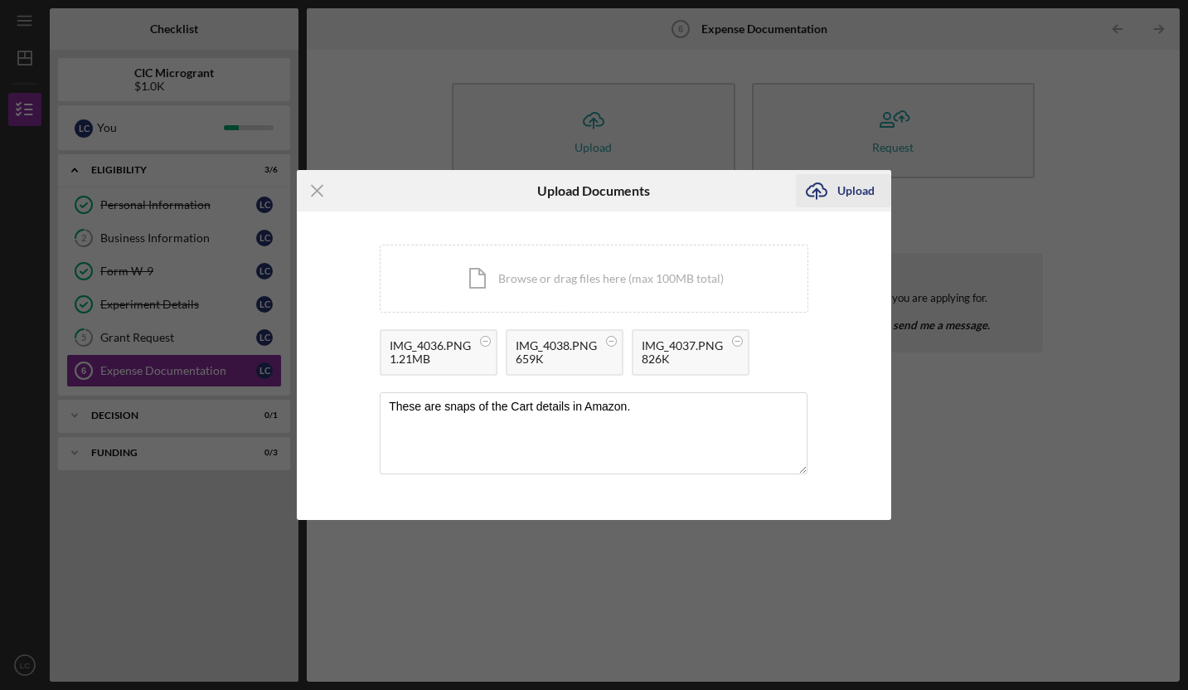
click at [812, 190] on icon "Icon/Upload" at bounding box center [816, 190] width 41 height 41
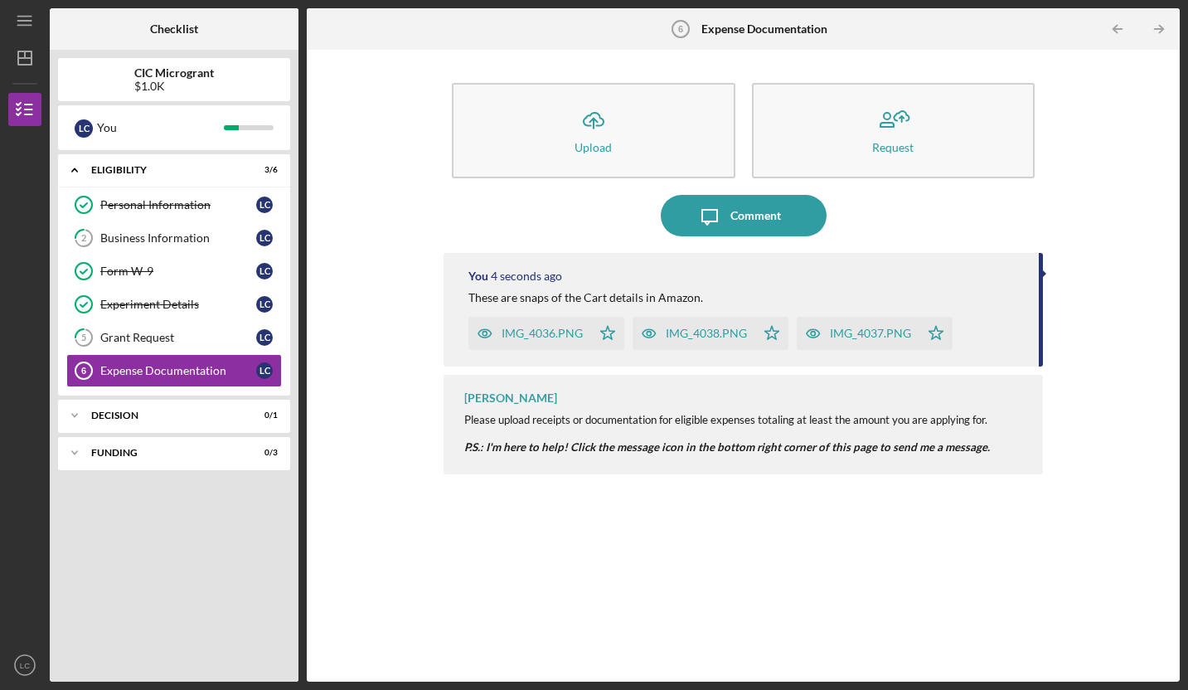
click at [483, 332] on icon "button" at bounding box center [485, 334] width 4 height 4
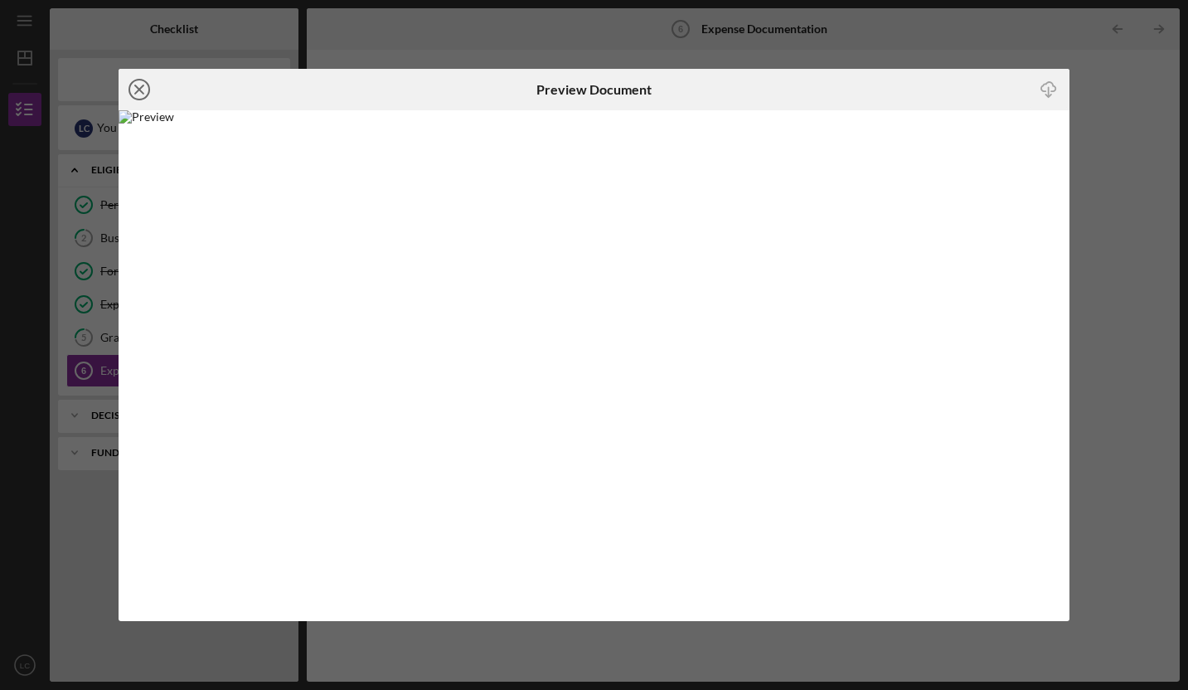
click at [138, 95] on icon "Icon/Close" at bounding box center [139, 89] width 41 height 41
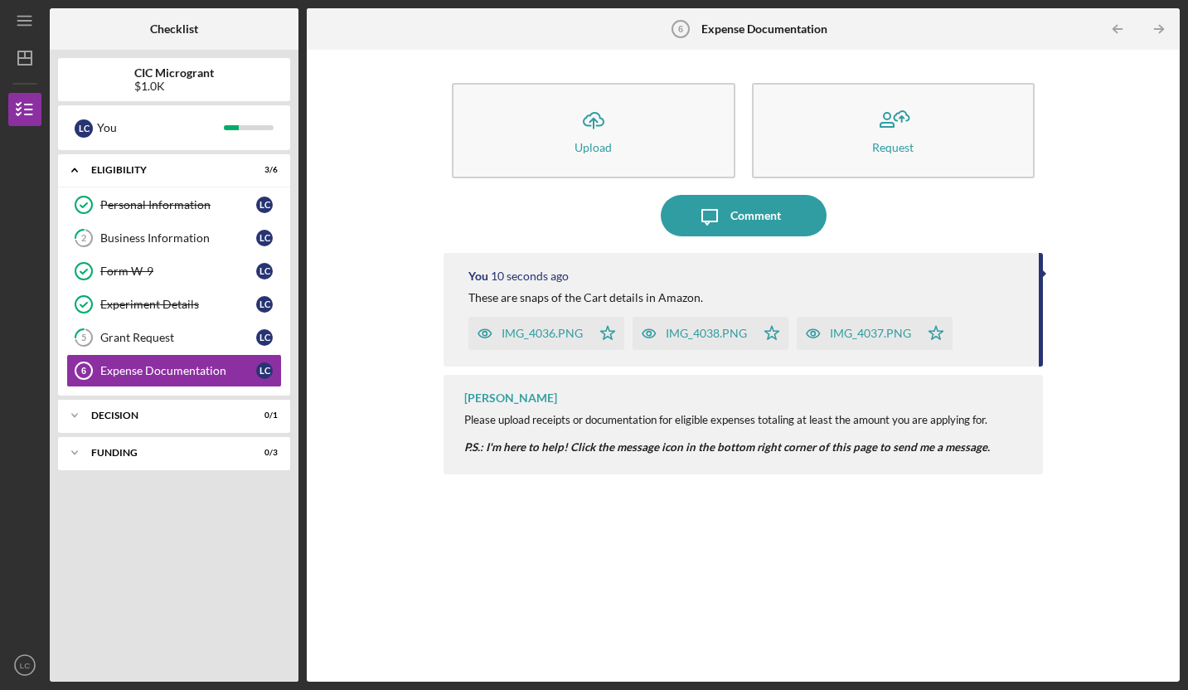
click at [716, 331] on div "IMG_4038.PNG" at bounding box center [706, 333] width 81 height 13
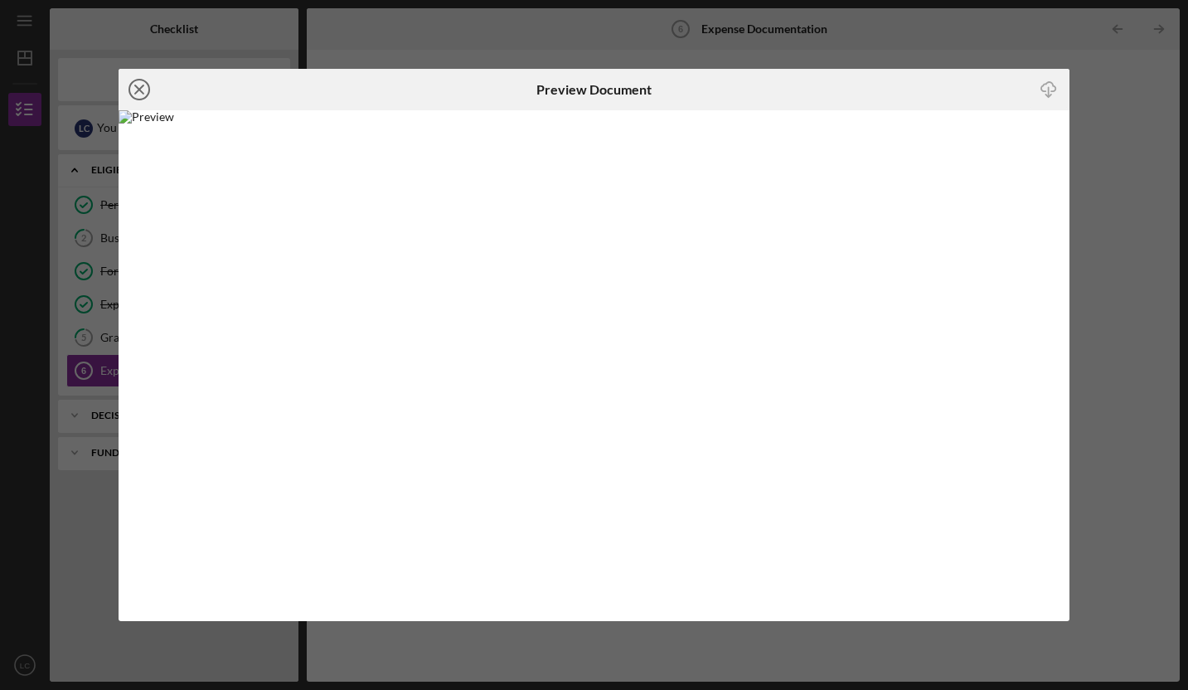
click at [143, 89] on icon "Icon/Close" at bounding box center [139, 89] width 41 height 41
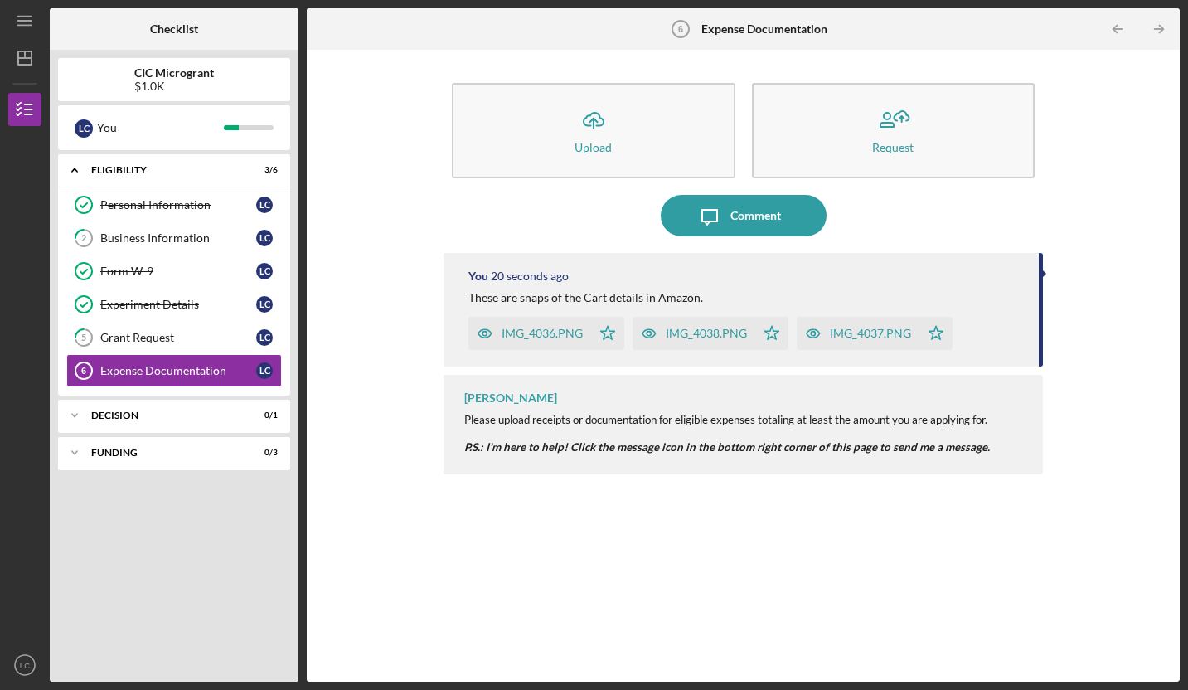
click at [821, 333] on icon "button" at bounding box center [813, 333] width 33 height 33
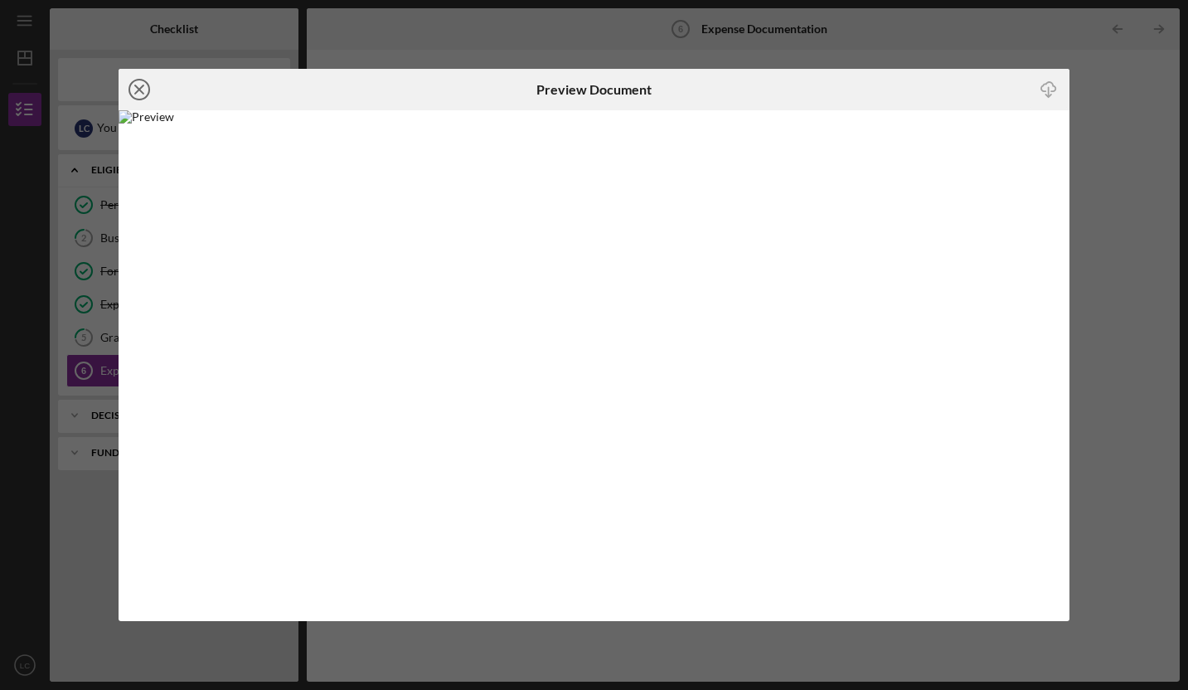
click at [154, 79] on icon "Icon/Close" at bounding box center [139, 89] width 41 height 41
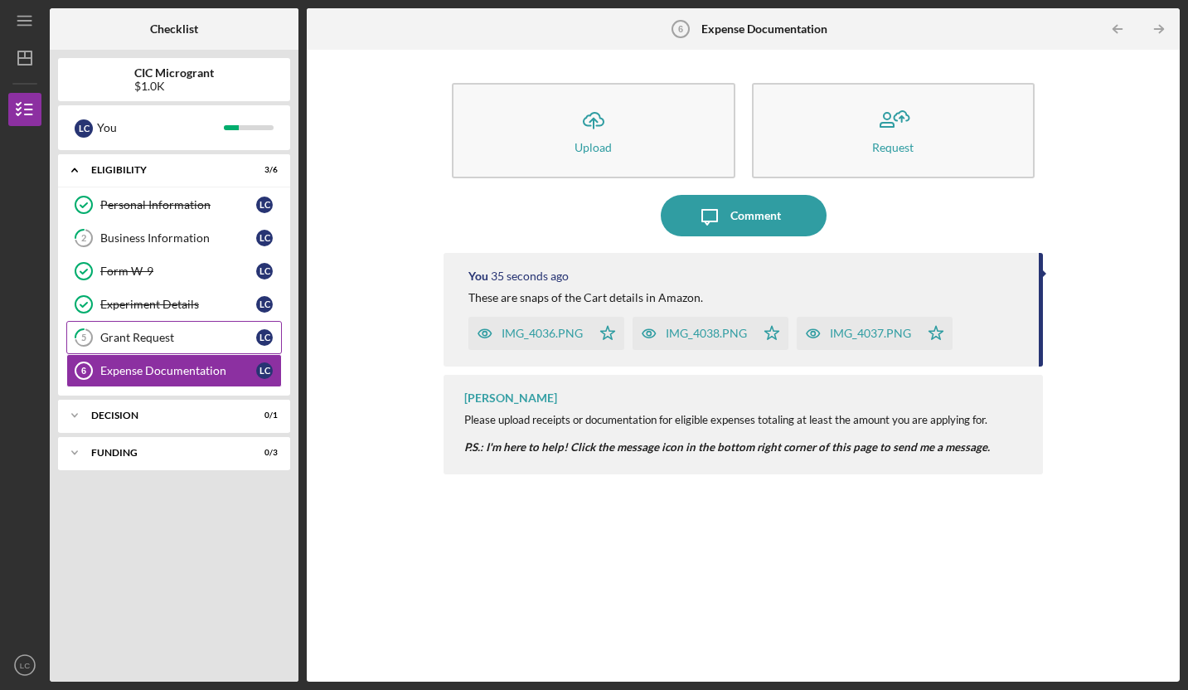
click at [169, 323] on link "5 Grant Request L C" at bounding box center [174, 337] width 216 height 33
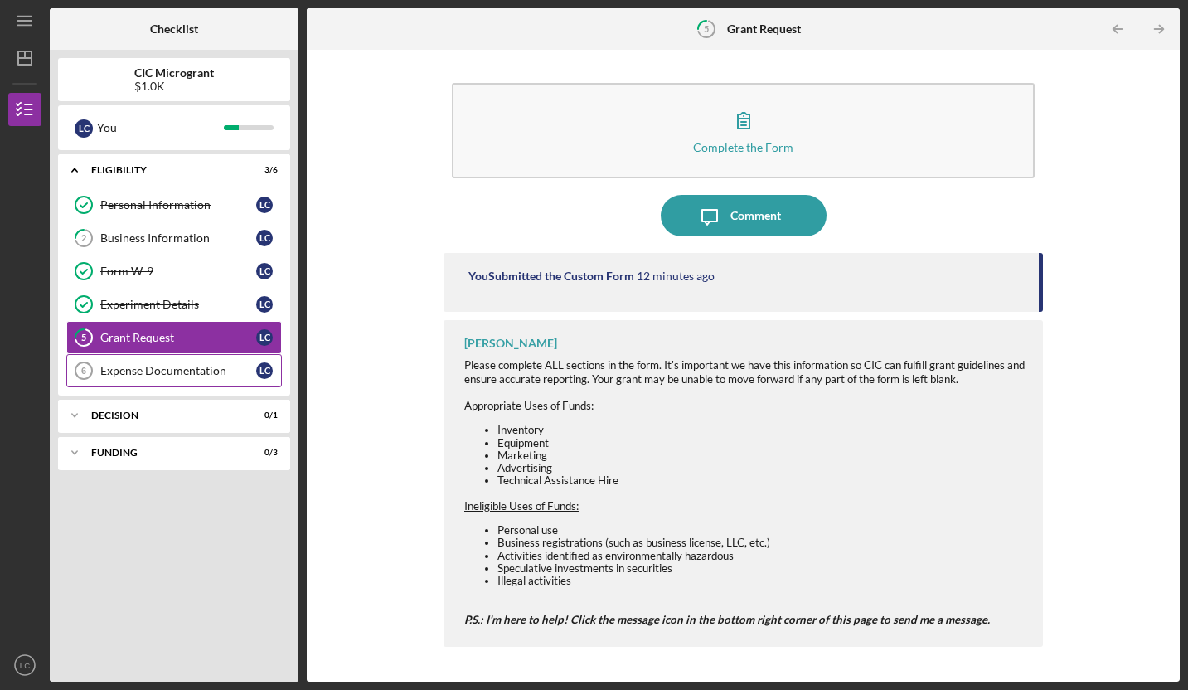
click at [166, 361] on link "Expense Documentation 6 Expense Documentation L C" at bounding box center [174, 370] width 216 height 33
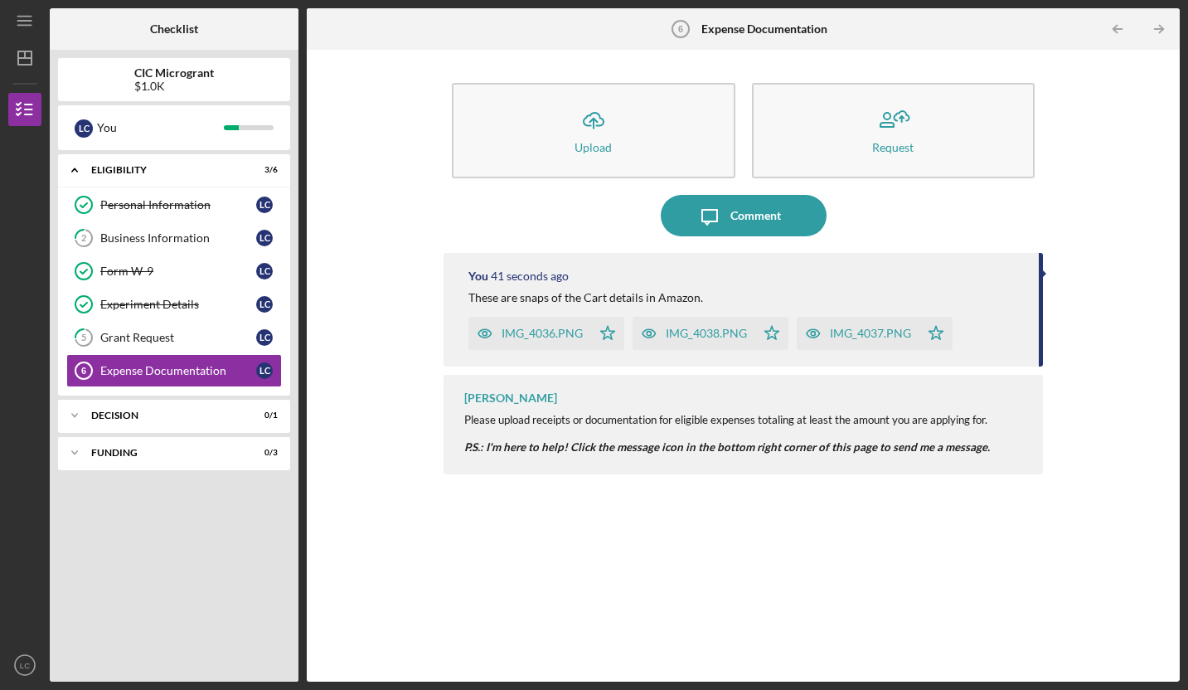
click at [405, 342] on div "Icon/Upload Upload Request Icon/Message Comment You 41 seconds ago These are sn…" at bounding box center [743, 365] width 856 height 615
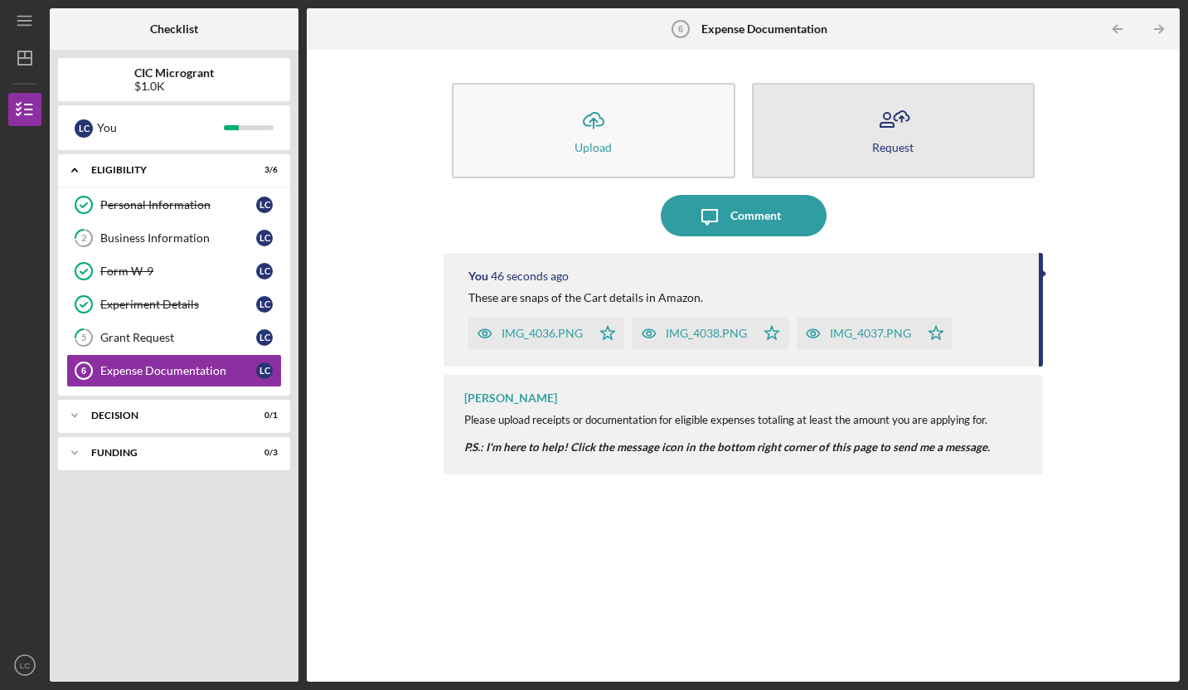
click at [911, 133] on icon "button" at bounding box center [892, 119] width 41 height 41
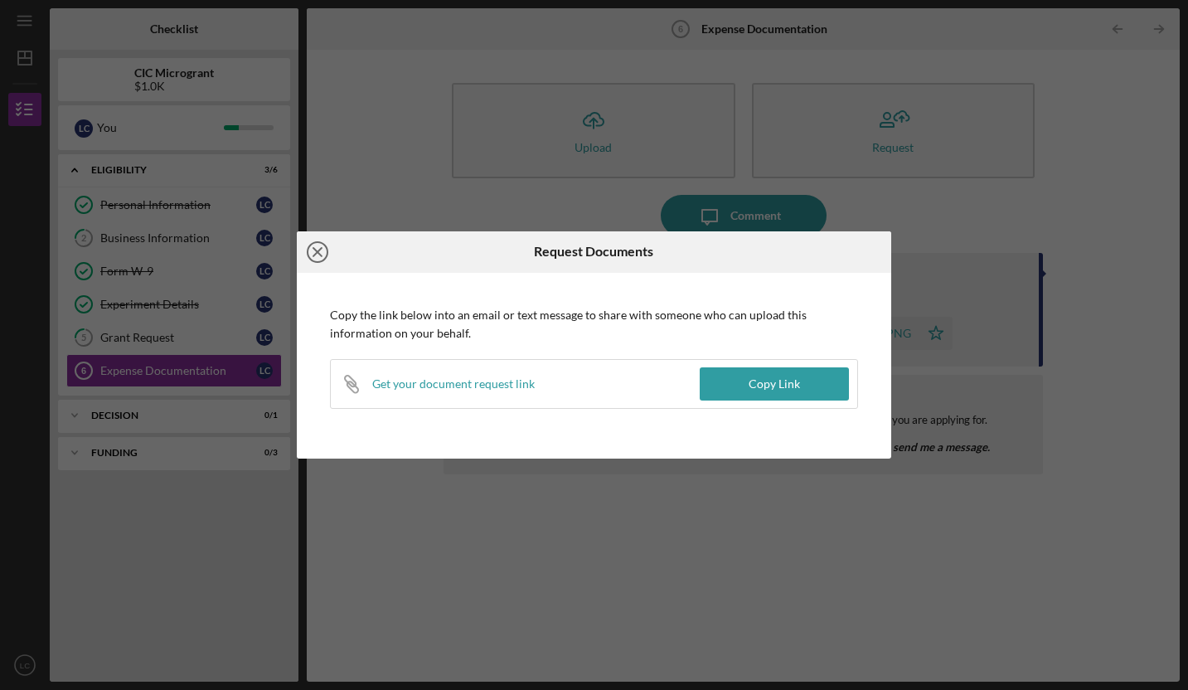
click at [318, 259] on icon "Icon/Close" at bounding box center [317, 251] width 41 height 41
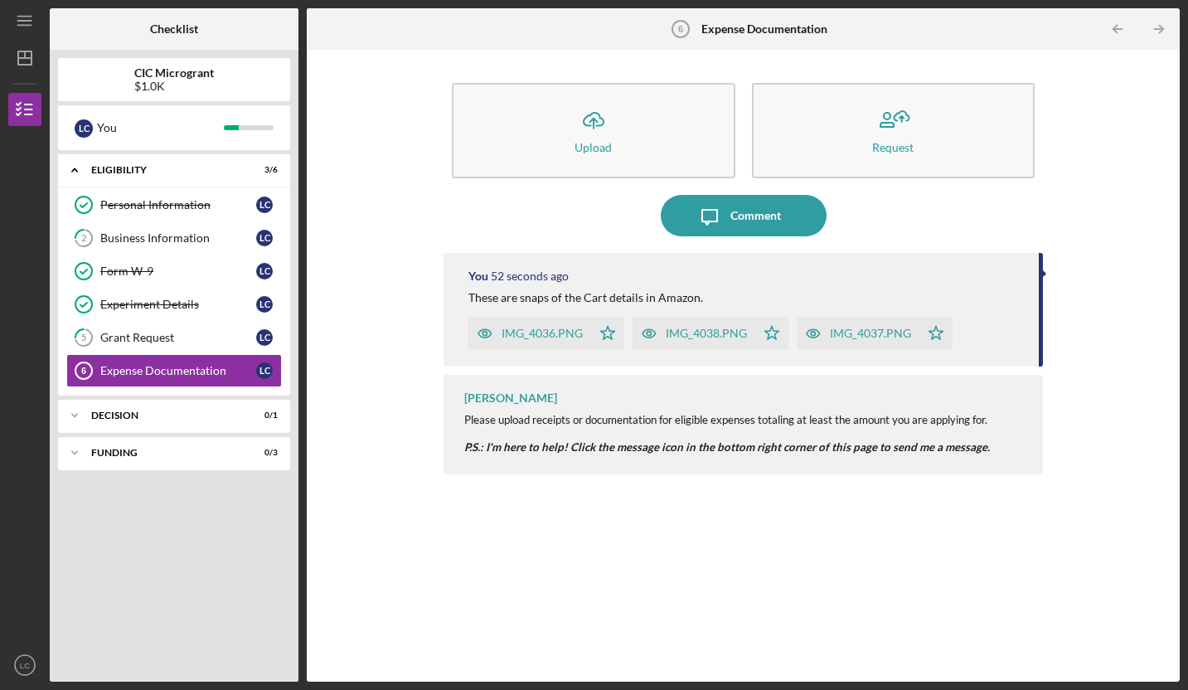
click at [586, 552] on div "You 52 seconds ago These are snaps of the Cart details in Amazon. IMG_4036.PNG …" at bounding box center [743, 455] width 599 height 404
click at [159, 333] on div "Grant Request" at bounding box center [178, 337] width 156 height 13
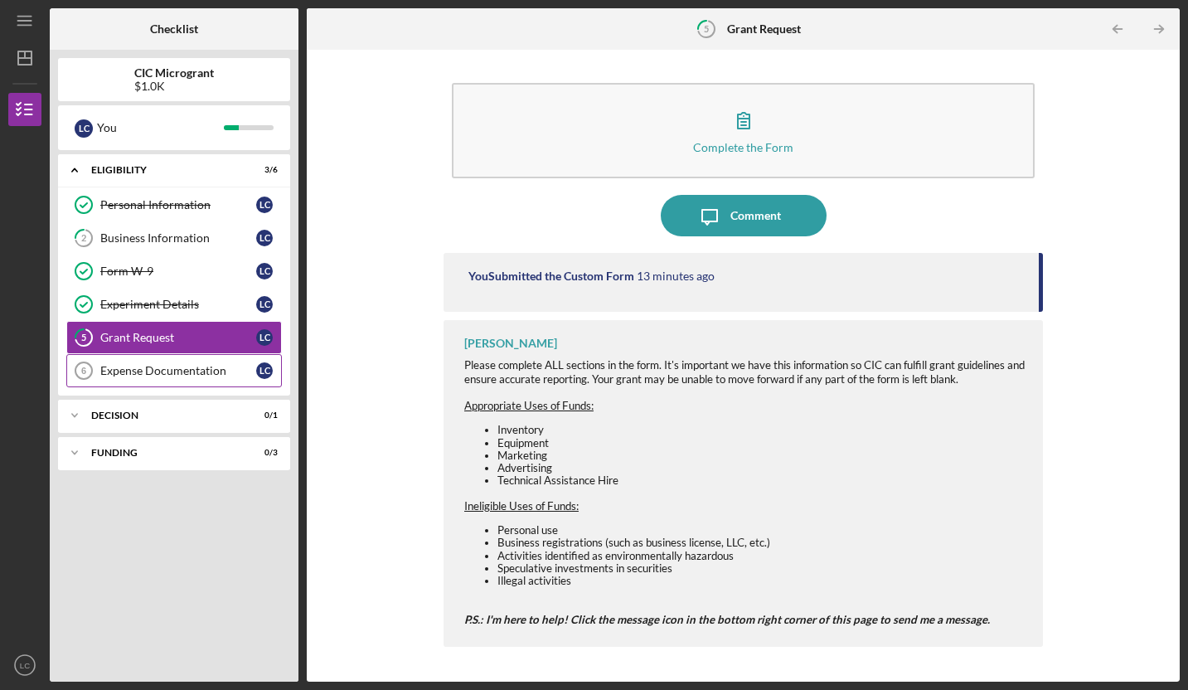
click at [157, 366] on div "Expense Documentation" at bounding box center [178, 370] width 156 height 13
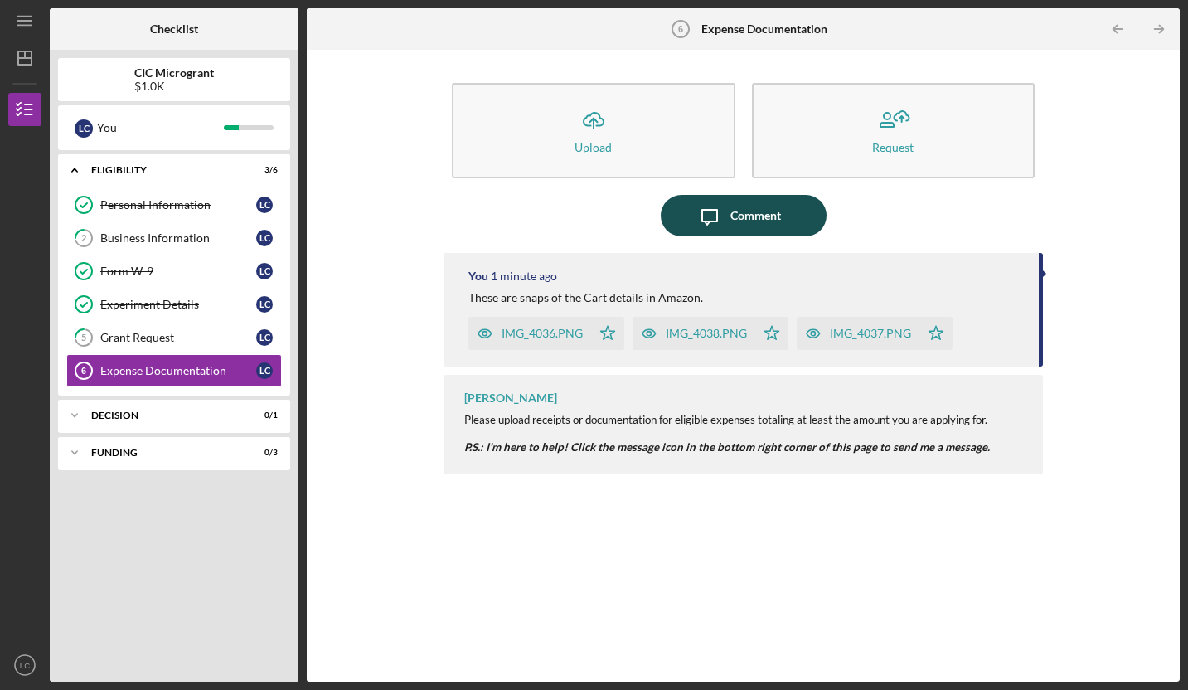
click at [774, 221] on div "Comment" at bounding box center [755, 215] width 51 height 41
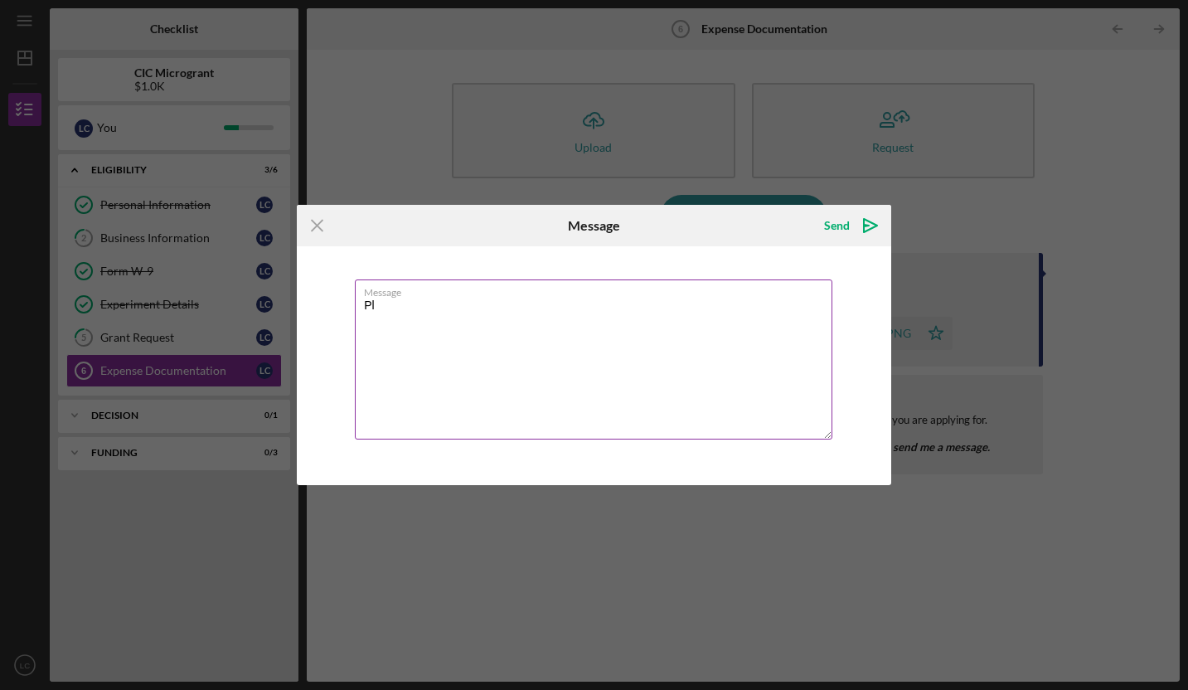
type textarea "P"
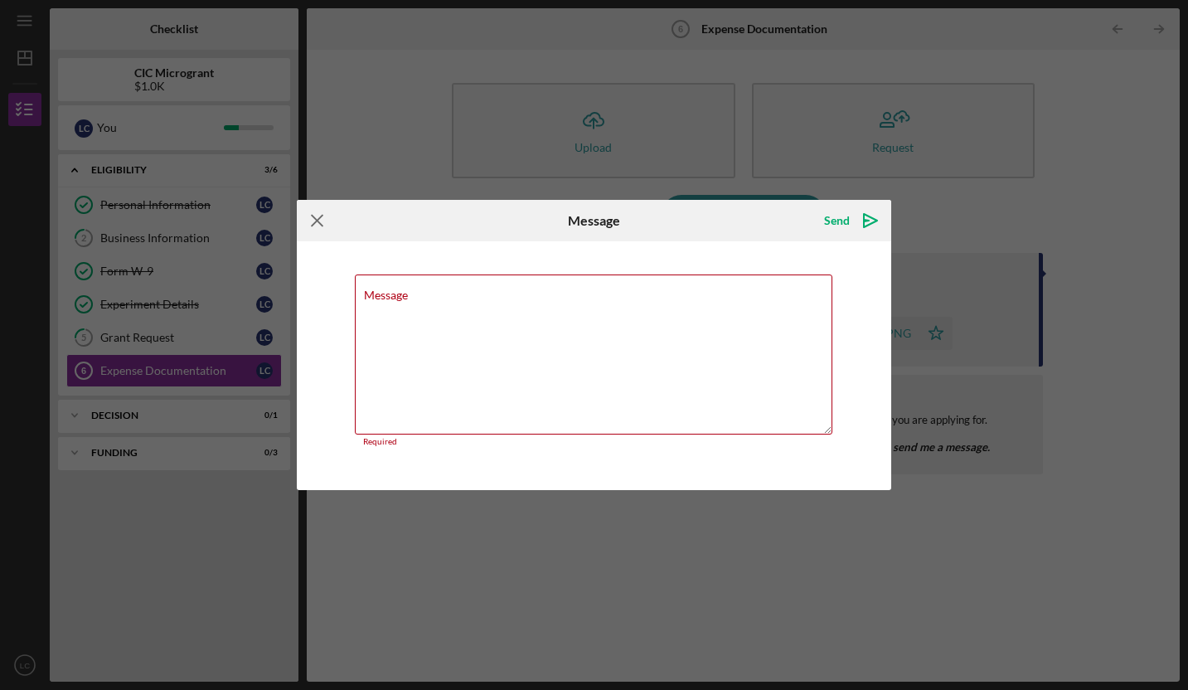
click at [311, 221] on icon "Icon/Menu Close" at bounding box center [317, 220] width 41 height 41
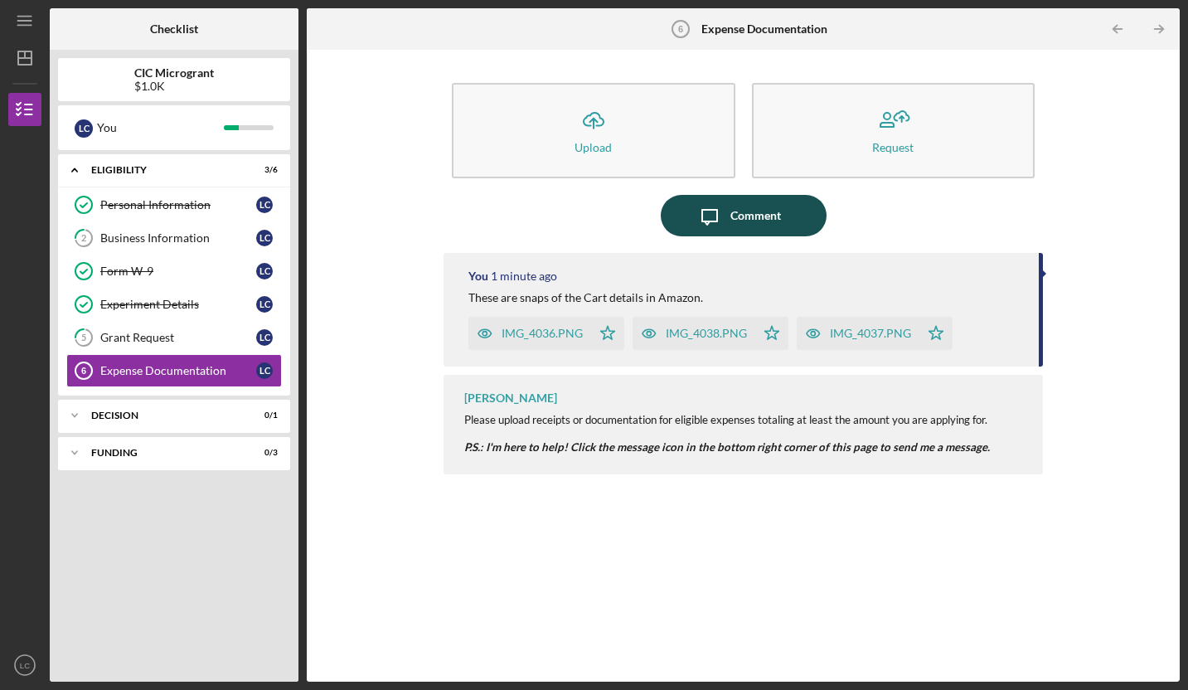
click at [691, 206] on icon "Icon/Message" at bounding box center [709, 215] width 41 height 41
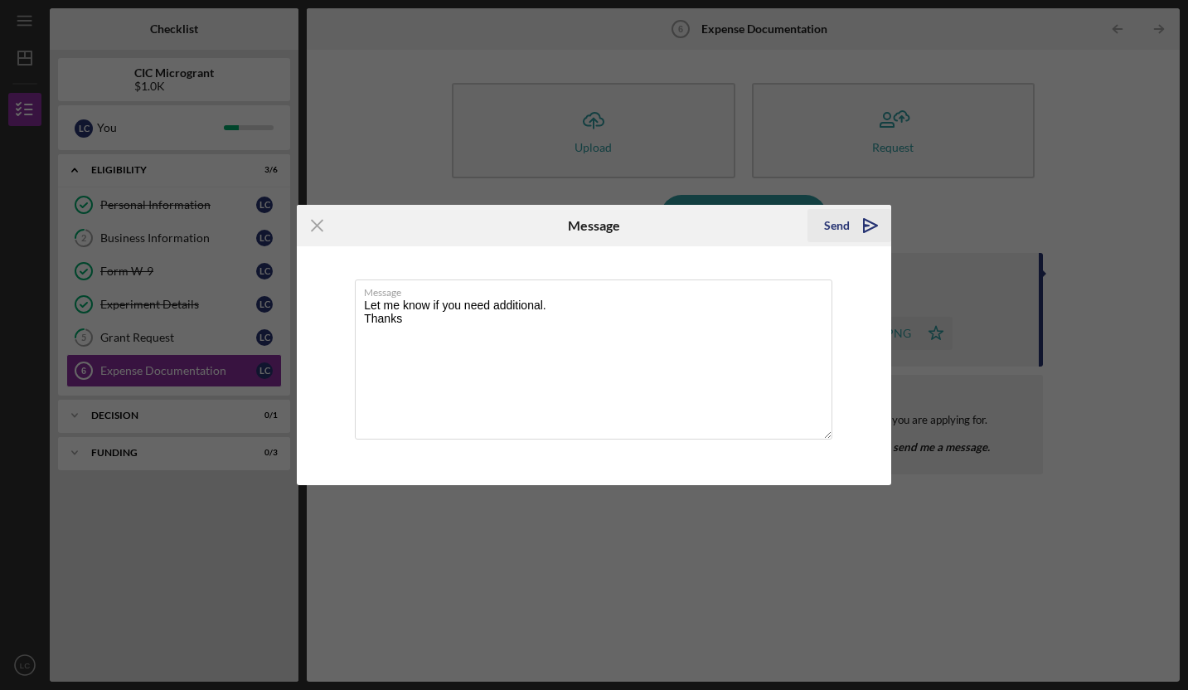
type textarea "Let me know if you need additional. Thanks"
click at [864, 234] on icon "Icon/icon-invite-send" at bounding box center [870, 225] width 41 height 41
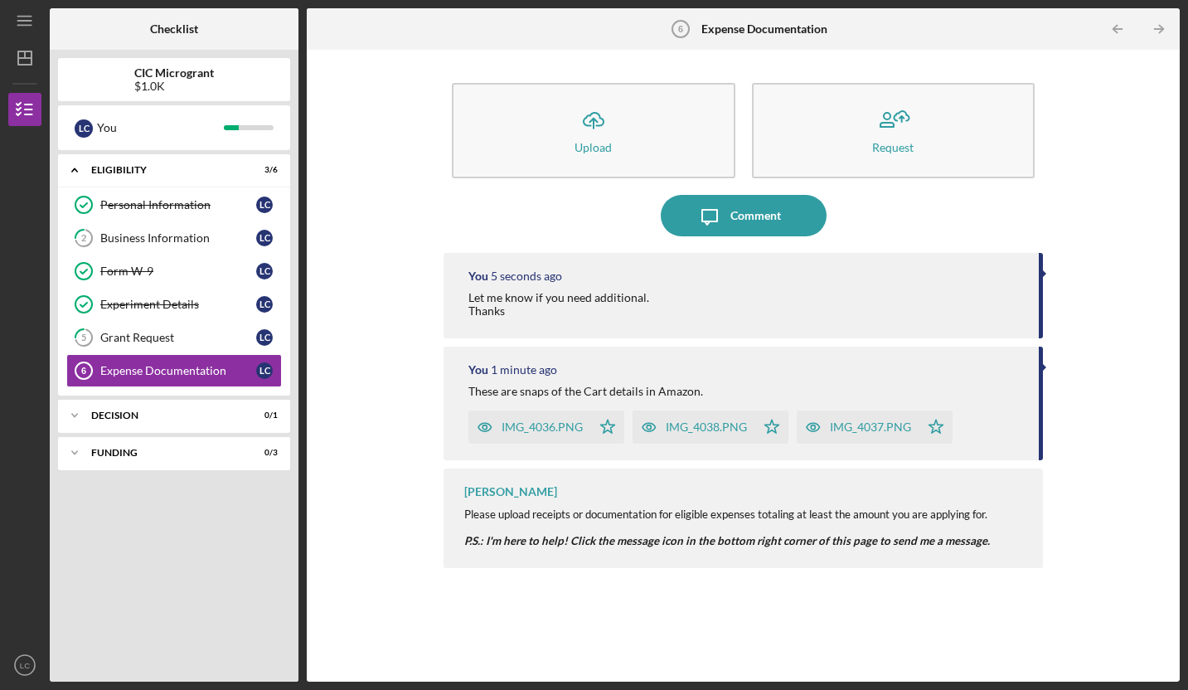
click at [379, 405] on div "Icon/Upload Upload Request Icon/Message Comment You 5 seconds ago Let me know i…" at bounding box center [743, 365] width 856 height 615
click at [217, 229] on link "2 Business Information L C" at bounding box center [174, 237] width 216 height 33
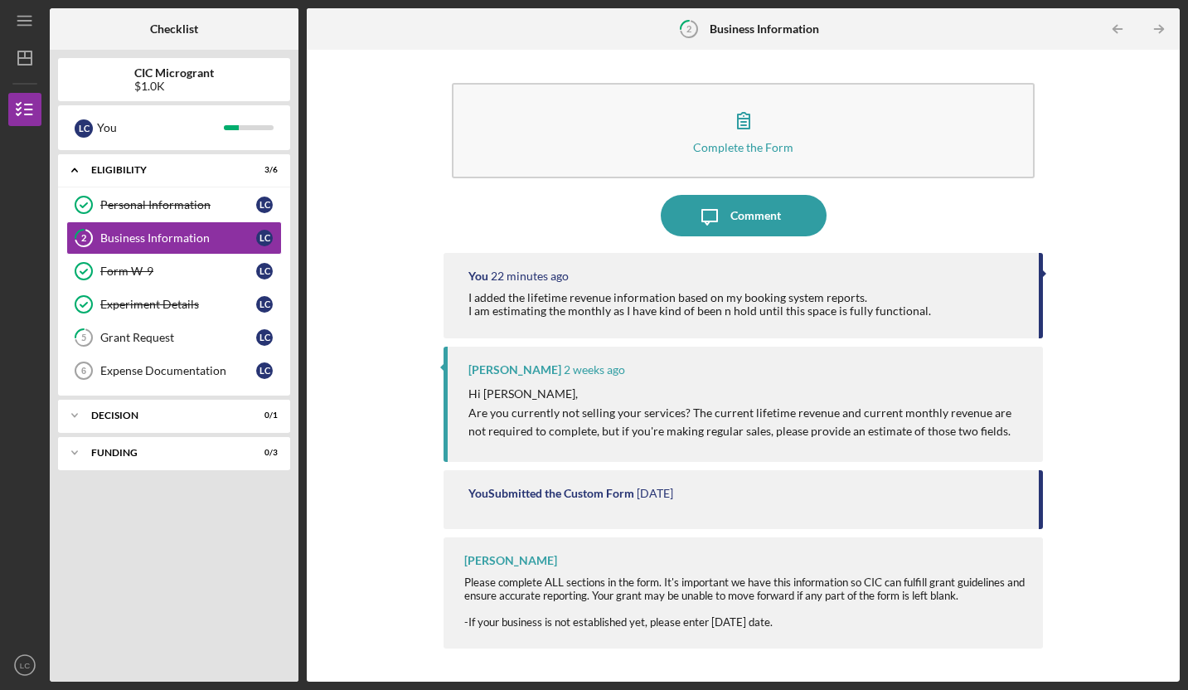
click at [734, 314] on div "I added the lifetime revenue information based on my booking system reports. I …" at bounding box center [699, 304] width 463 height 27
click at [727, 314] on div "I added the lifetime revenue information based on my booking system reports. I …" at bounding box center [699, 304] width 463 height 27
